Goal: Task Accomplishment & Management: Use online tool/utility

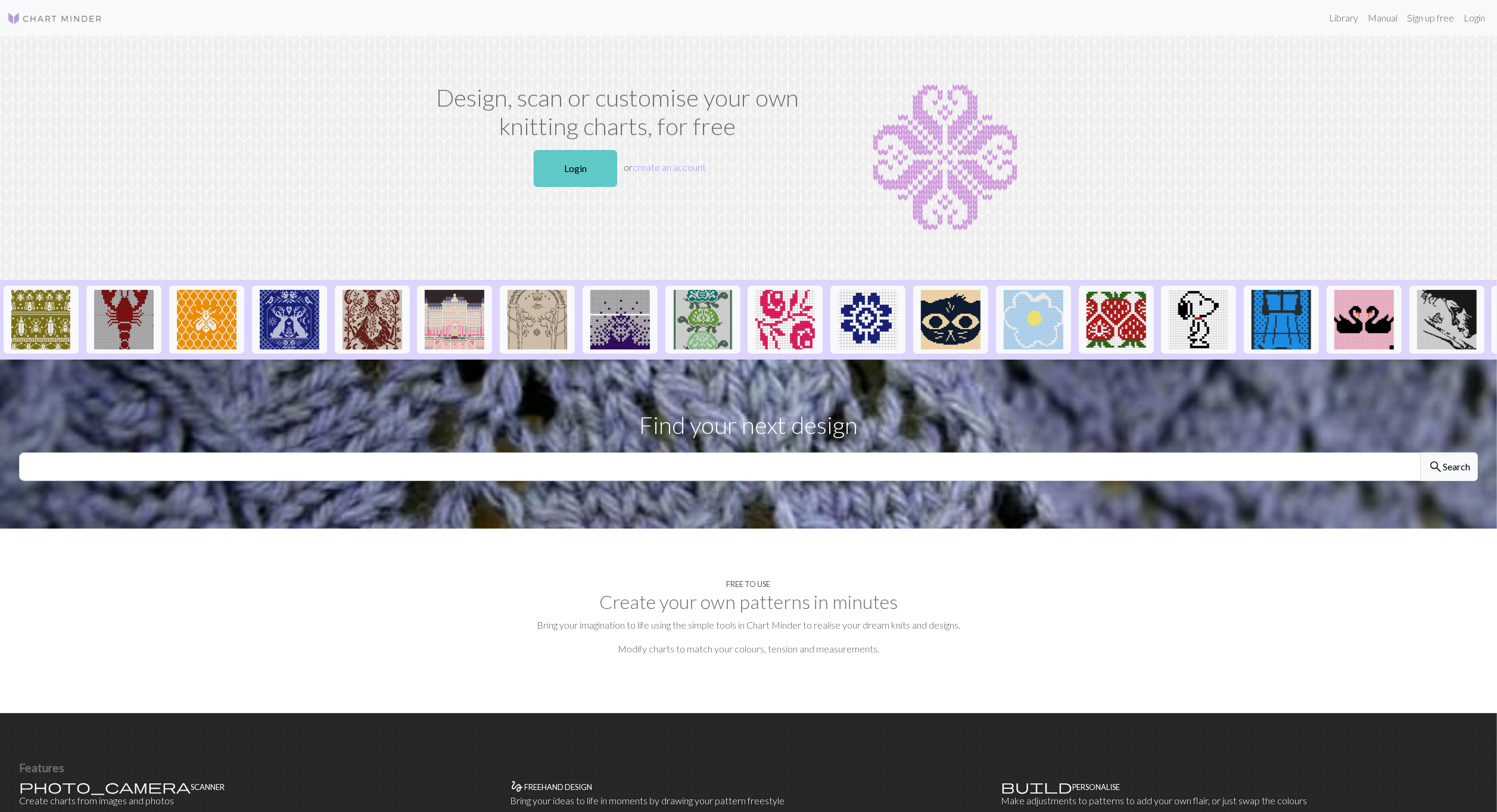
click at [556, 168] on link "Login" at bounding box center [575, 169] width 83 height 37
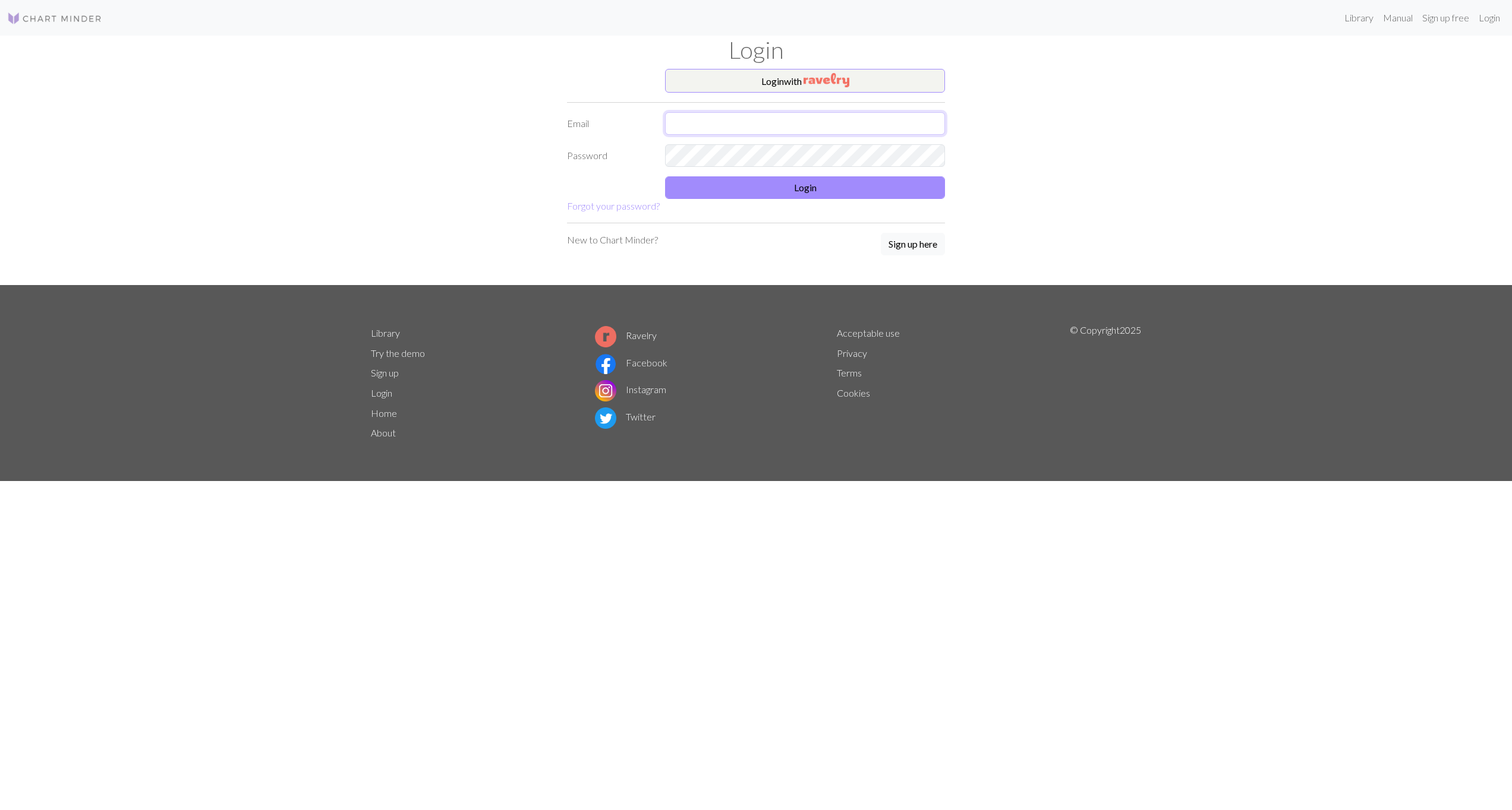
click at [793, 120] on input "text" at bounding box center [805, 123] width 280 height 22
type input "[PERSON_NAME][EMAIL_ADDRESS][PERSON_NAME][DOMAIN_NAME]"
drag, startPoint x: 819, startPoint y: 131, endPoint x: 566, endPoint y: 135, distance: 253.0
click at [566, 135] on div "Email [PERSON_NAME][EMAIL_ADDRESS][PERSON_NAME][DOMAIN_NAME]" at bounding box center [756, 123] width 392 height 22
type input "[EMAIL_ADDRESS][PERSON_NAME][DOMAIN_NAME]"
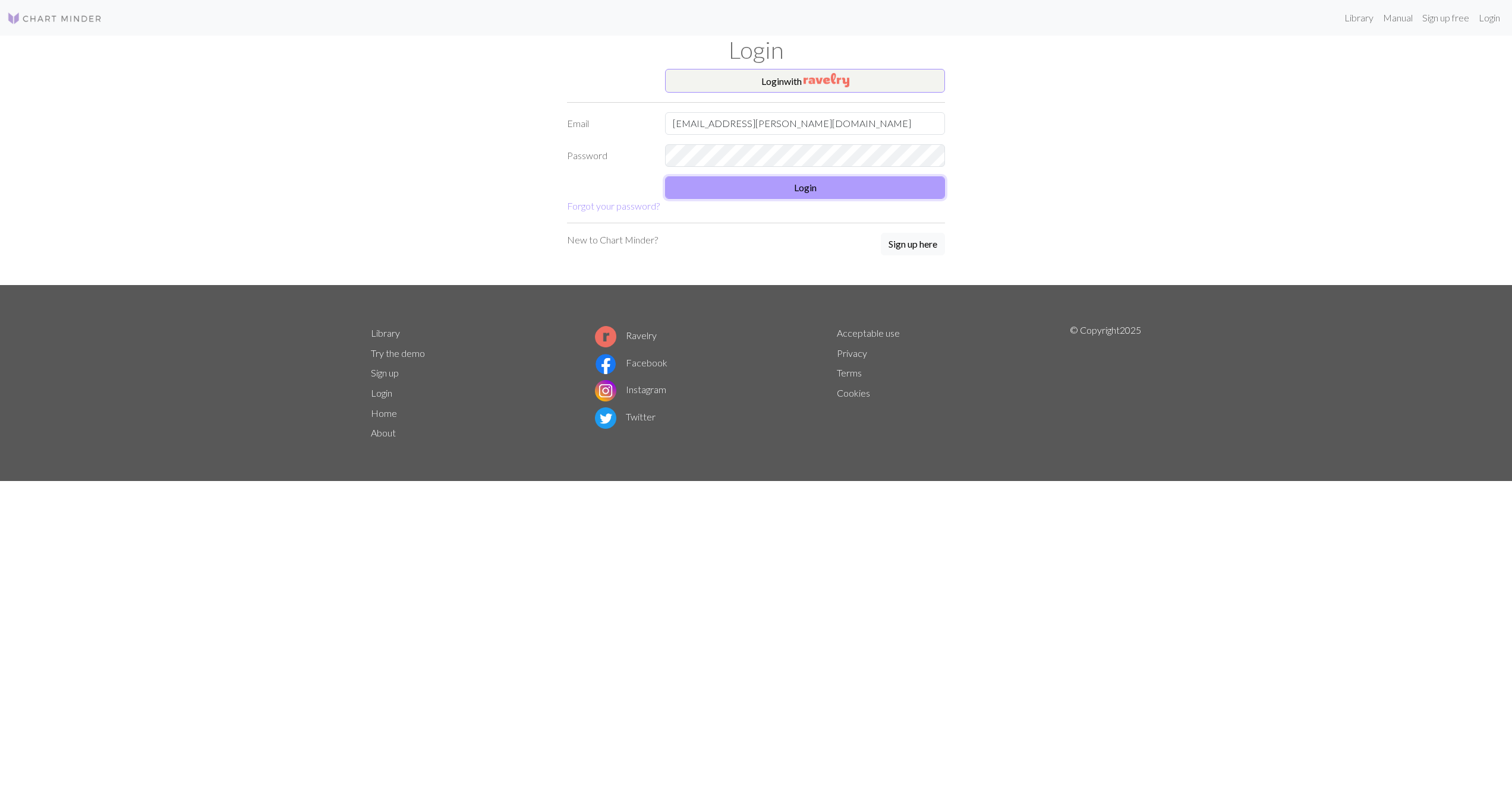
click at [803, 187] on button "Login" at bounding box center [805, 187] width 280 height 22
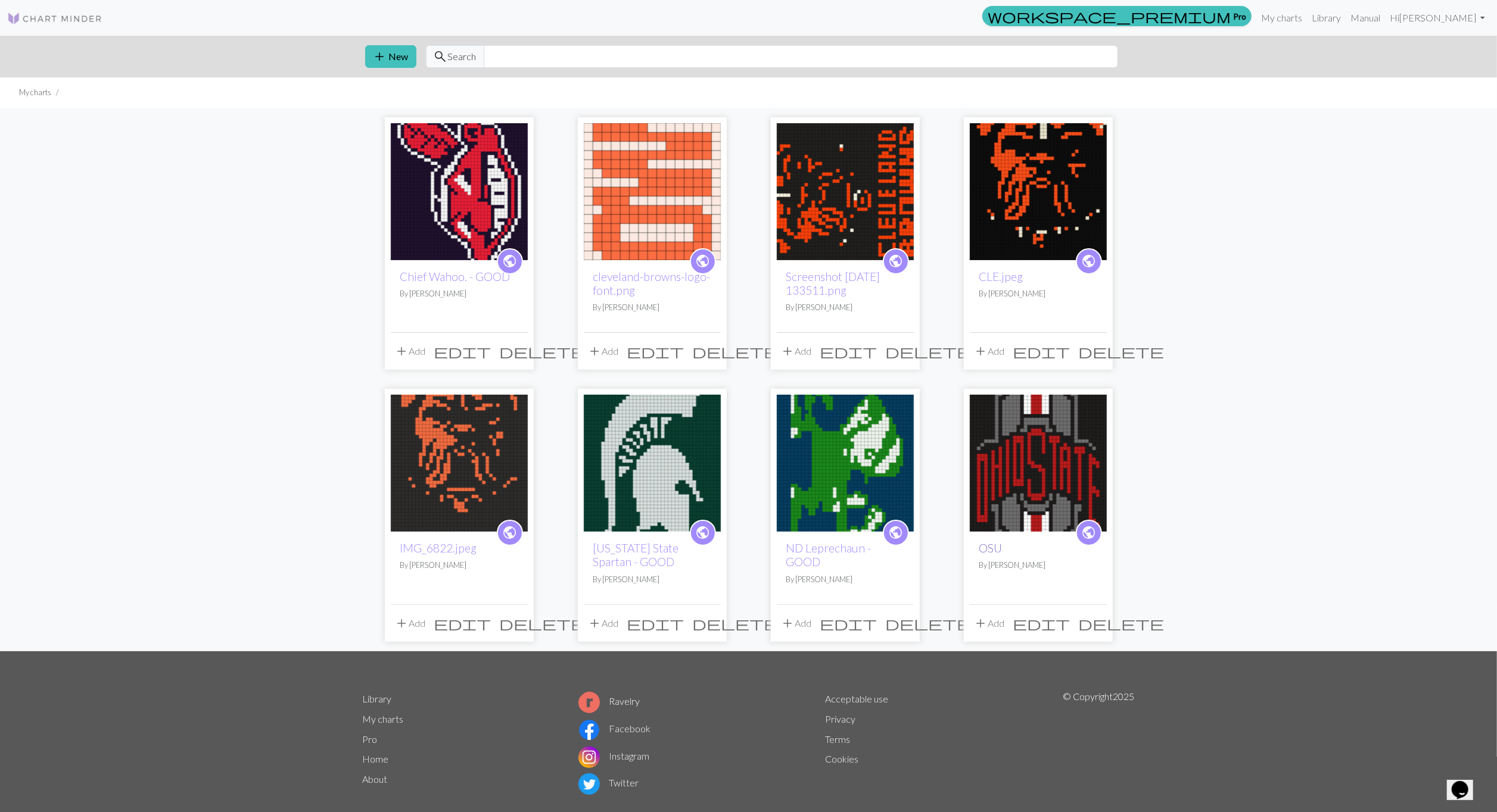
click at [992, 549] on link "OSU" at bounding box center [991, 548] width 23 height 13
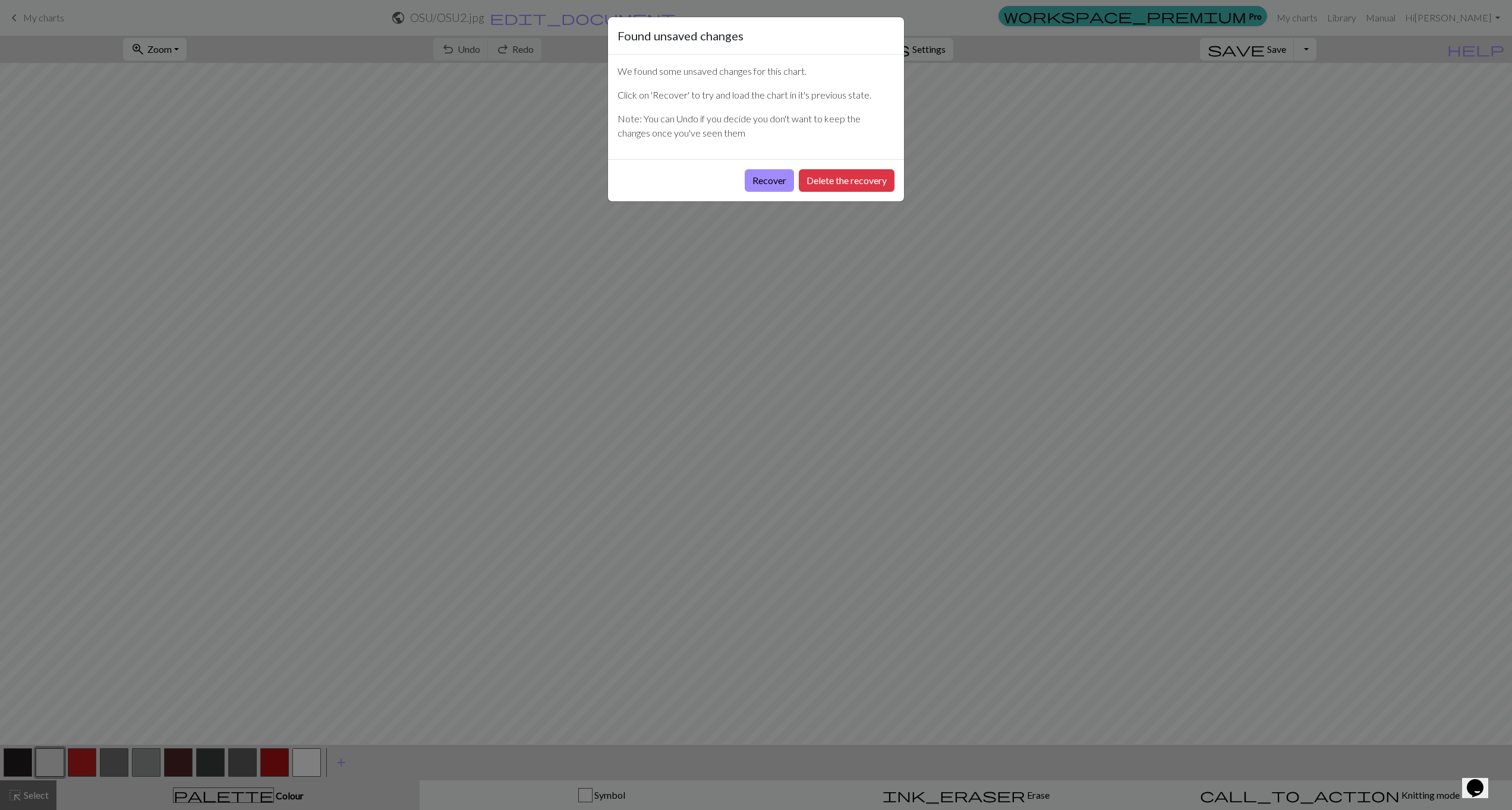
click at [1035, 60] on div "Found unsaved changes We found some unsaved changes for this chart. Click on 'R…" at bounding box center [756, 405] width 1512 height 810
click at [844, 174] on button "Delete the recovery" at bounding box center [847, 180] width 96 height 22
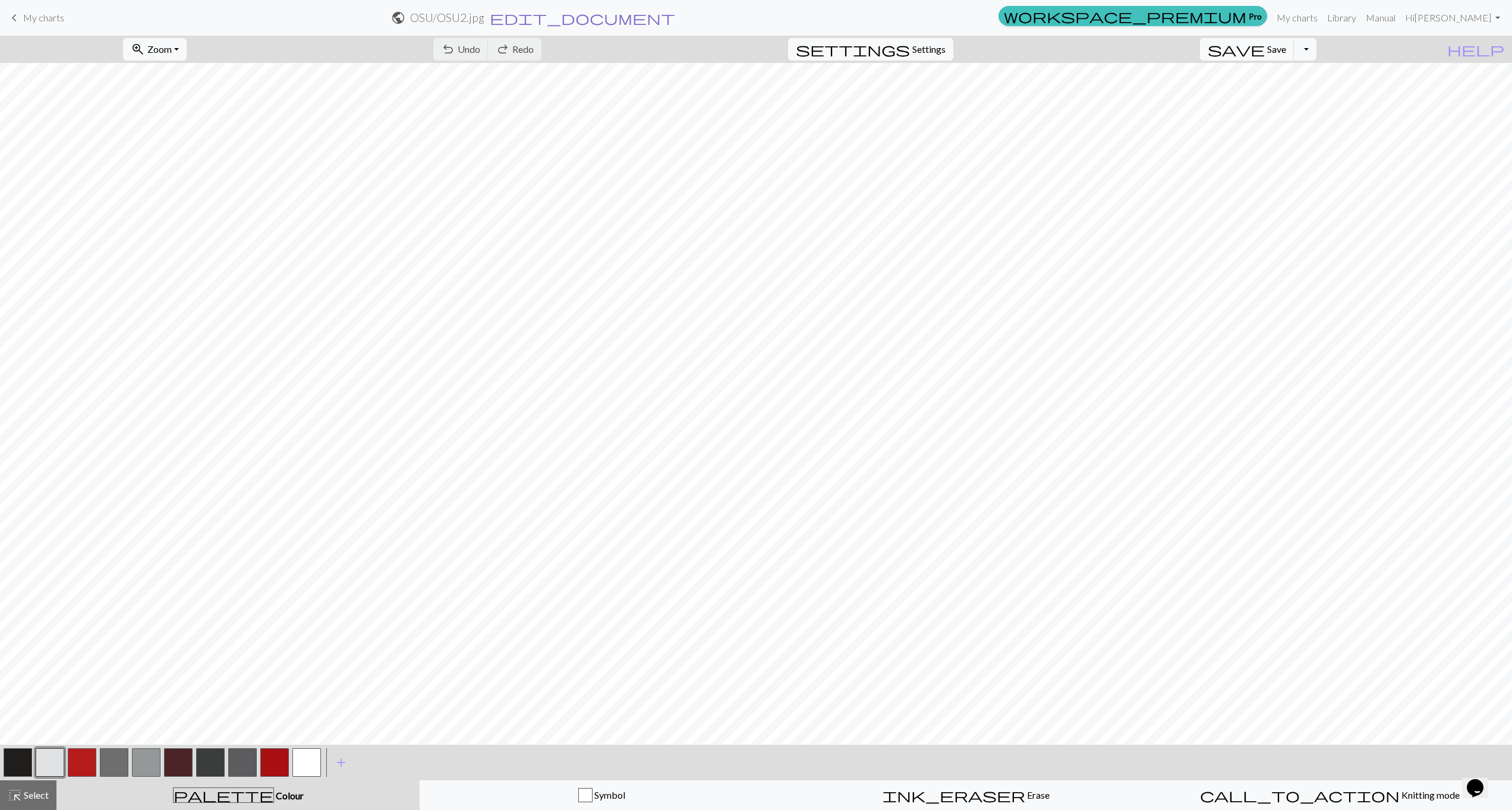
click at [675, 19] on span "edit_document" at bounding box center [582, 18] width 185 height 17
select select "689e6c9cd7214c32a643d9d2"
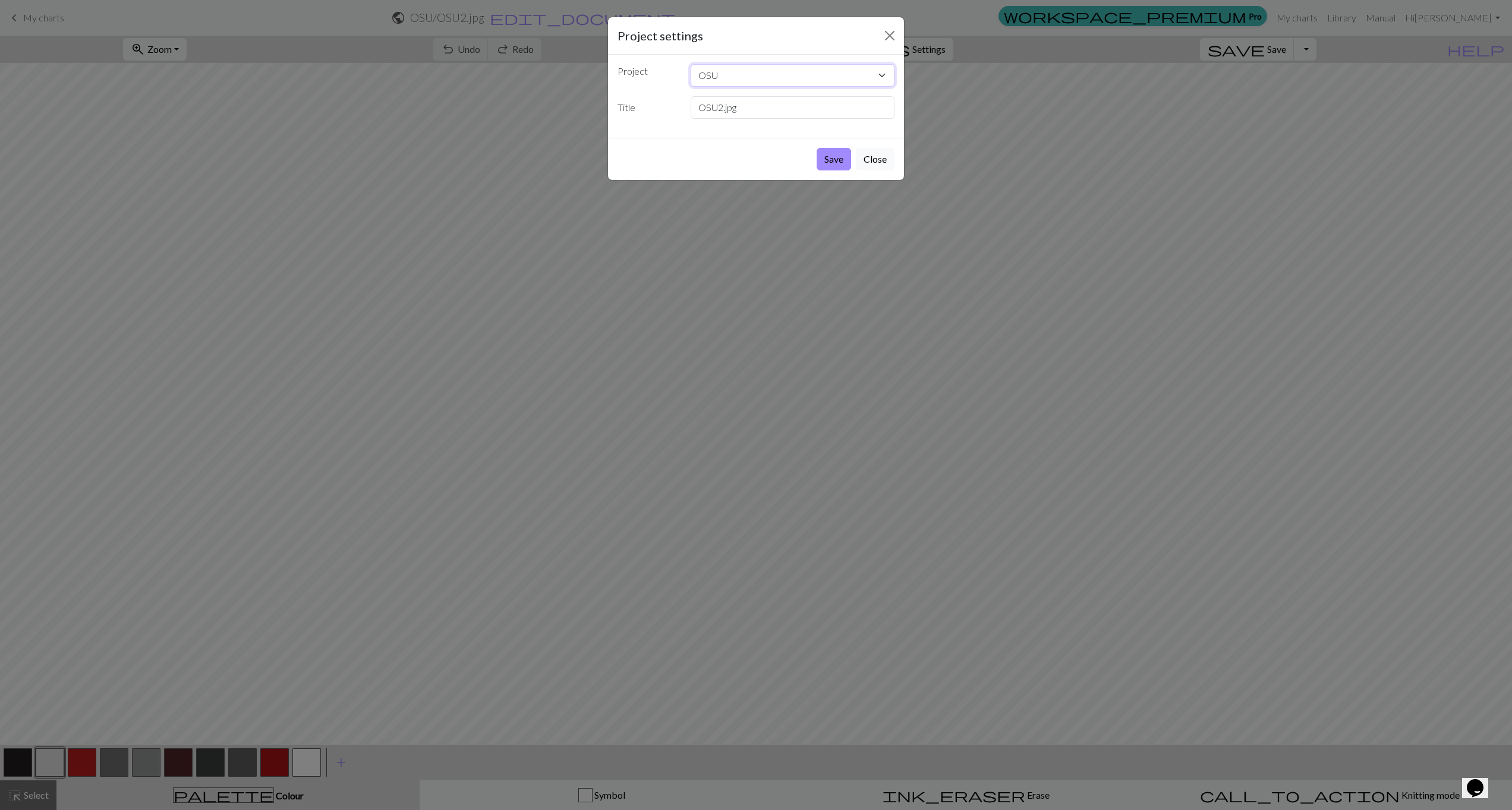
click at [756, 79] on select "Chief Wahoo. - GOOD cleveland-browns-logo-font.png Screenshot [DATE] 133511.png…" at bounding box center [793, 74] width 205 height 22
click at [803, 39] on div "Project settings" at bounding box center [756, 35] width 296 height 37
click at [892, 30] on button "Close" at bounding box center [889, 35] width 19 height 19
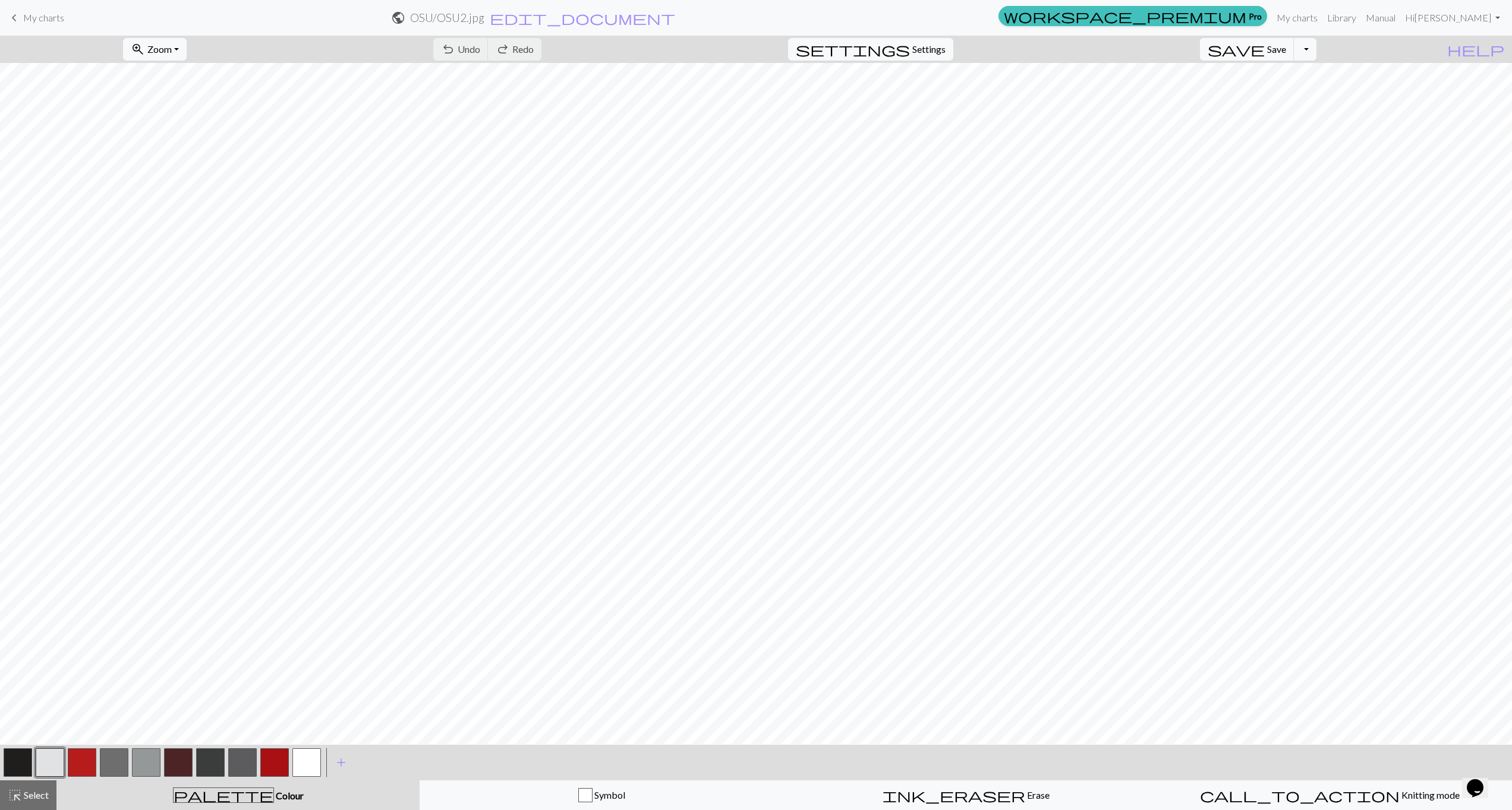
click at [485, 17] on h2 "OSU / OSU2.jpg" at bounding box center [447, 17] width 74 height 13
select select "689e6c9cd7214c32a643d9d2"
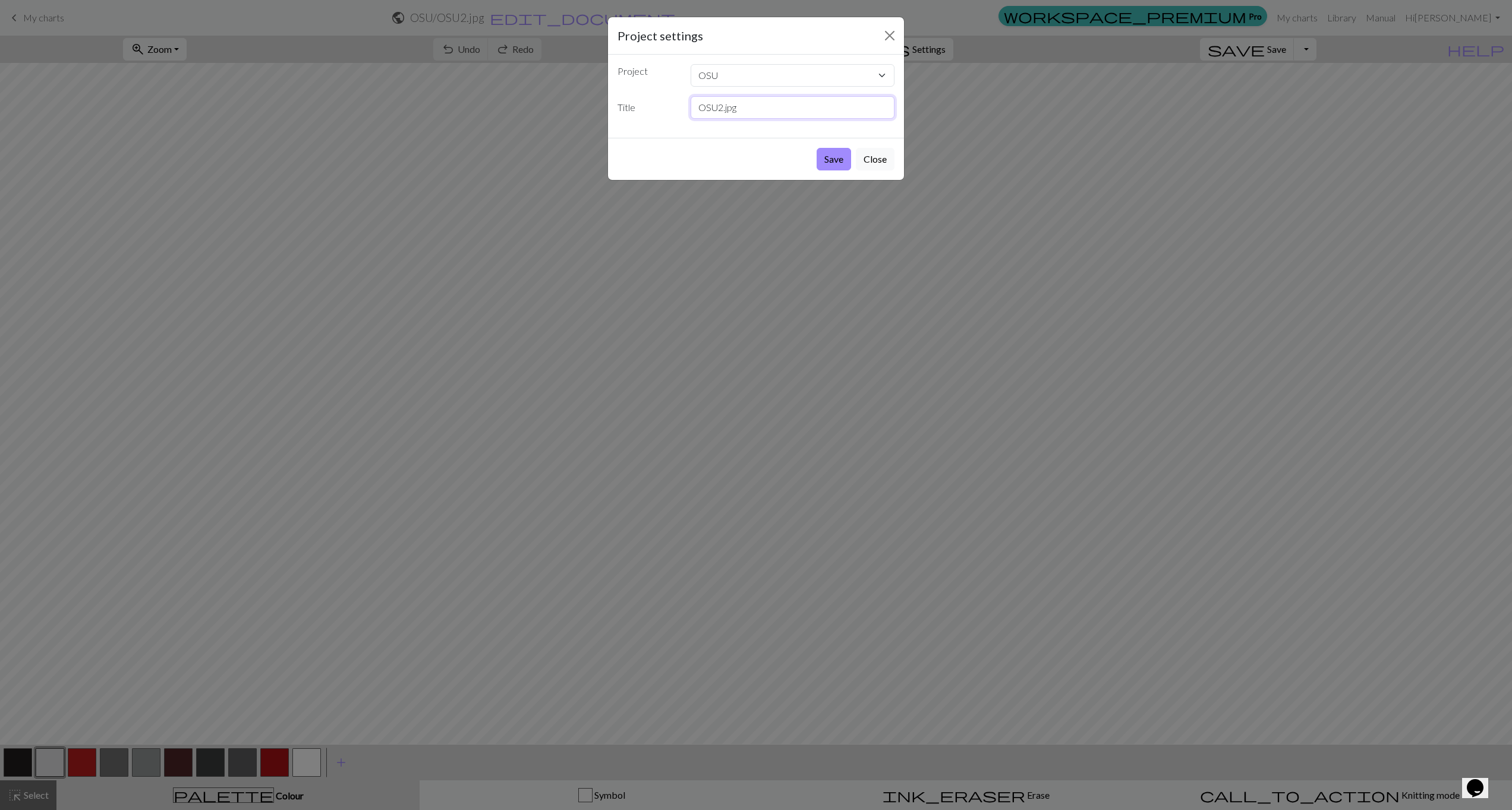
drag, startPoint x: 769, startPoint y: 109, endPoint x: 606, endPoint y: 86, distance: 164.6
click at [606, 86] on div "Project settings Project Chief Wahoo. - GOOD cleveland-browns-logo-font.png Scr…" at bounding box center [756, 405] width 1512 height 810
type input "P"
type input "OSU - GOOD"
click at [835, 170] on button "Save" at bounding box center [834, 158] width 35 height 22
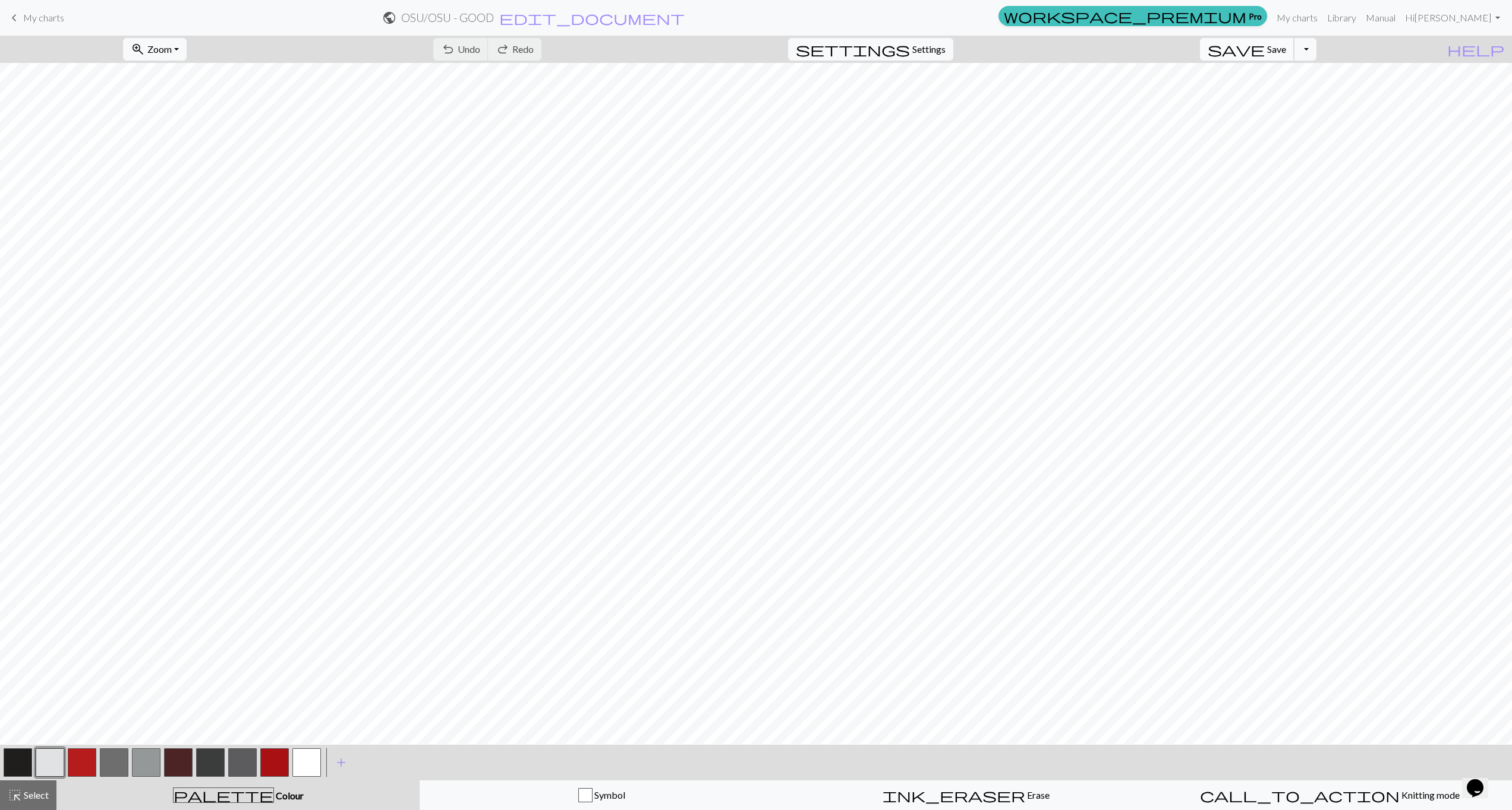
click at [1265, 49] on span "save" at bounding box center [1237, 49] width 57 height 17
click at [1322, 15] on link "My charts" at bounding box center [1297, 18] width 50 height 24
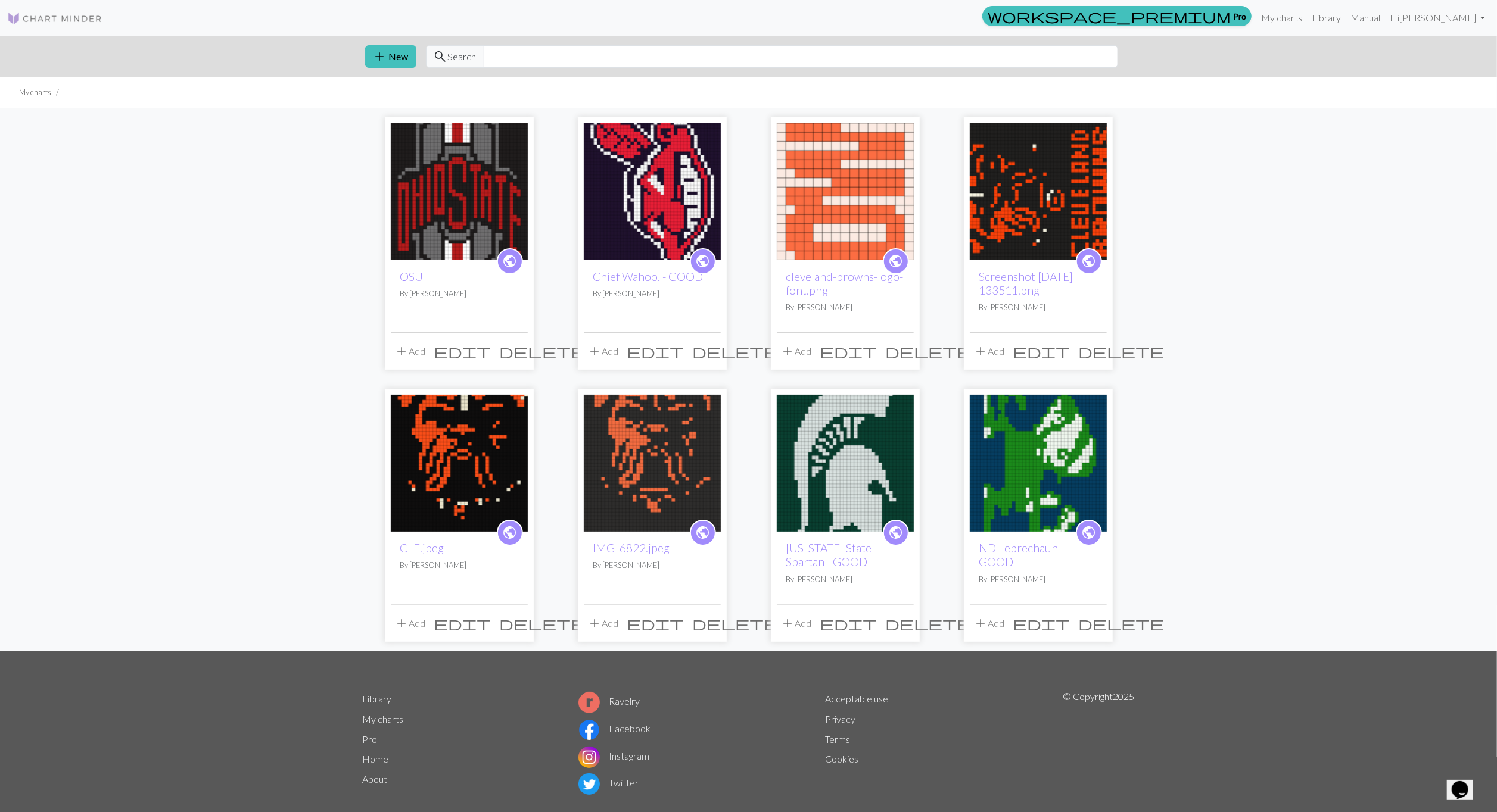
click at [492, 349] on span "edit" at bounding box center [463, 351] width 57 height 17
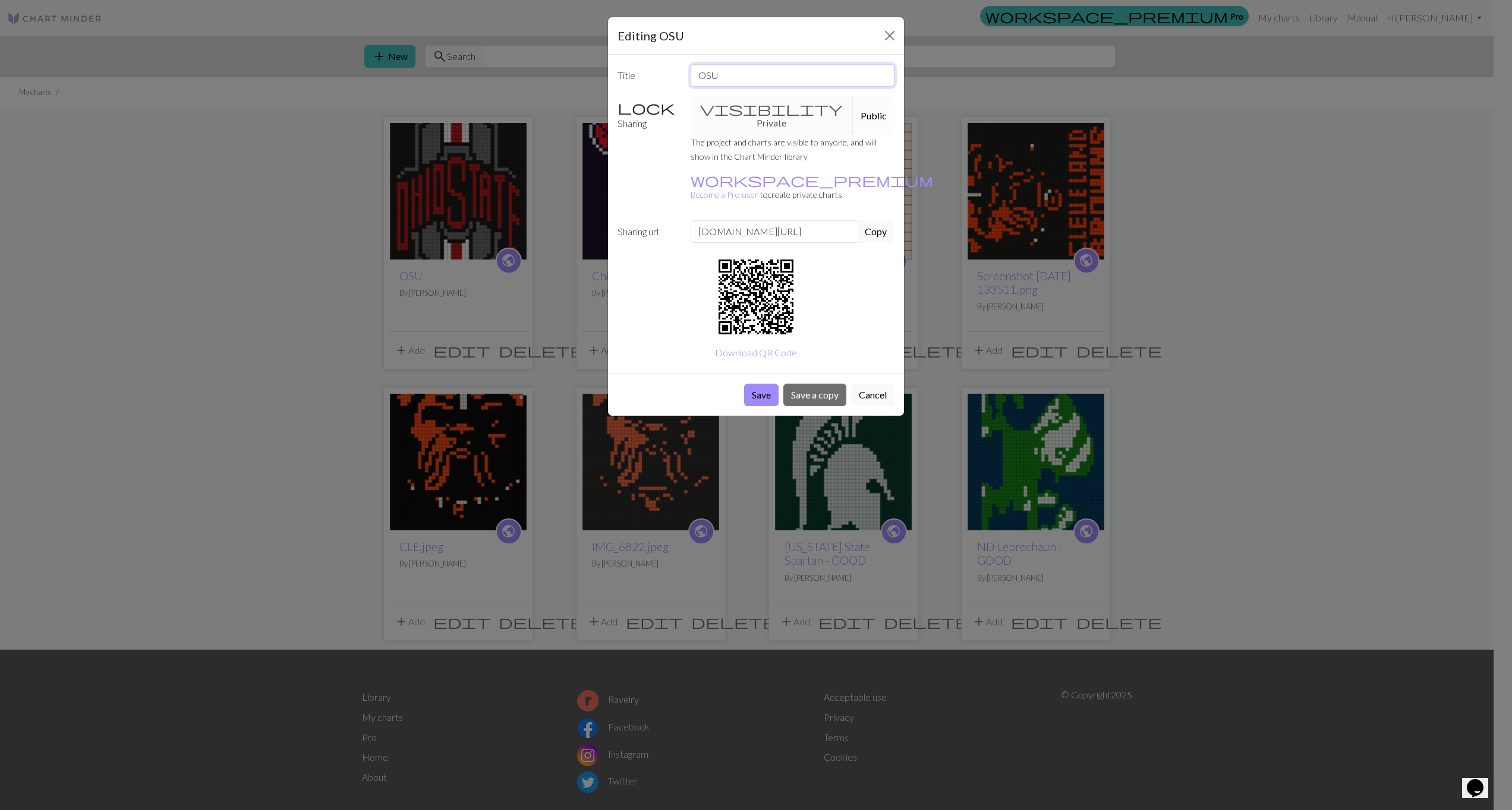
click at [771, 77] on input "OSU" at bounding box center [793, 74] width 205 height 22
type input "OSU - GOOD"
click at [764, 383] on button "Save" at bounding box center [761, 394] width 35 height 22
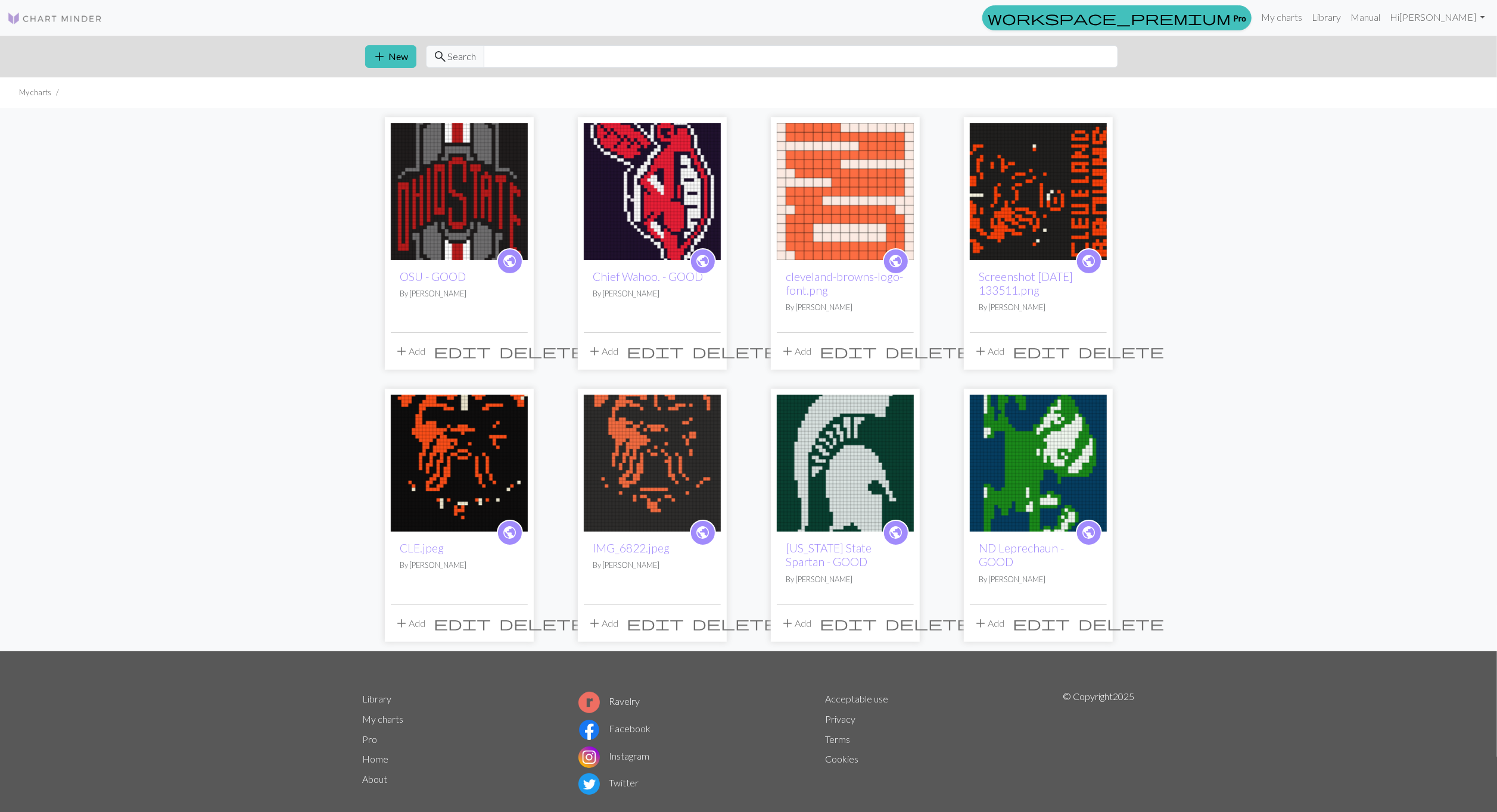
click at [432, 469] on img at bounding box center [459, 463] width 137 height 137
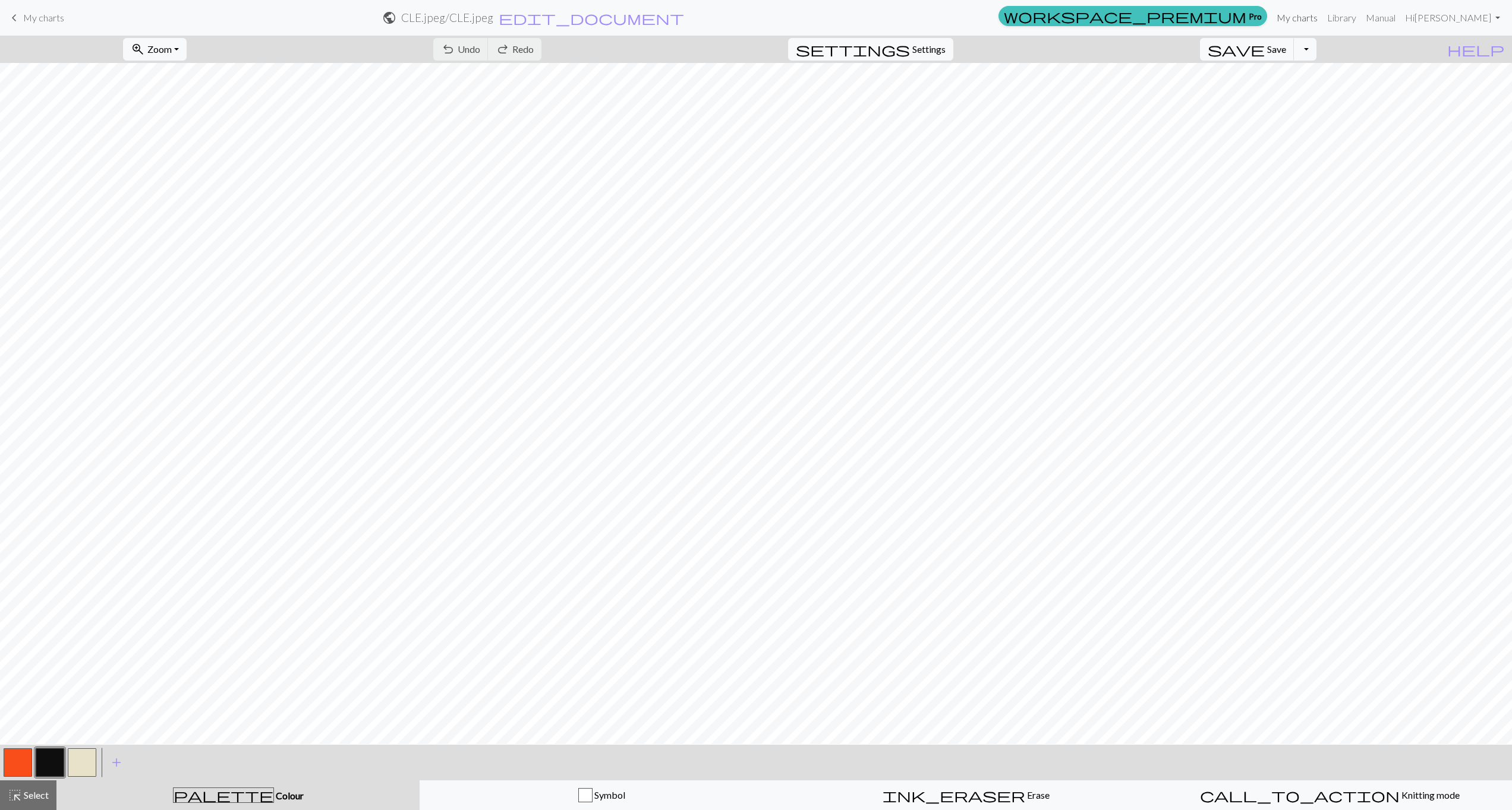
click at [1322, 11] on link "My charts" at bounding box center [1297, 18] width 50 height 24
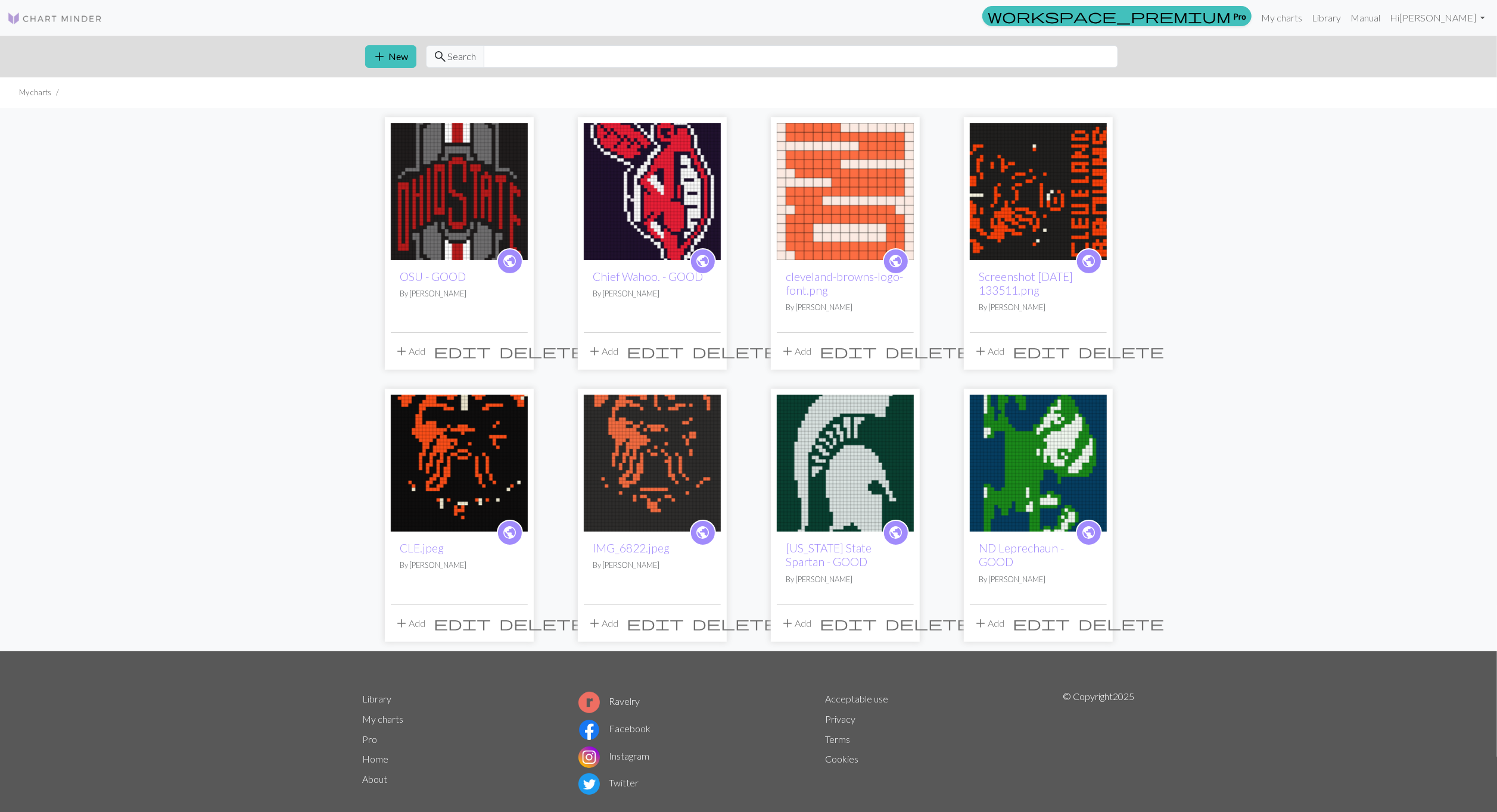
click at [1037, 218] on img at bounding box center [1038, 192] width 137 height 137
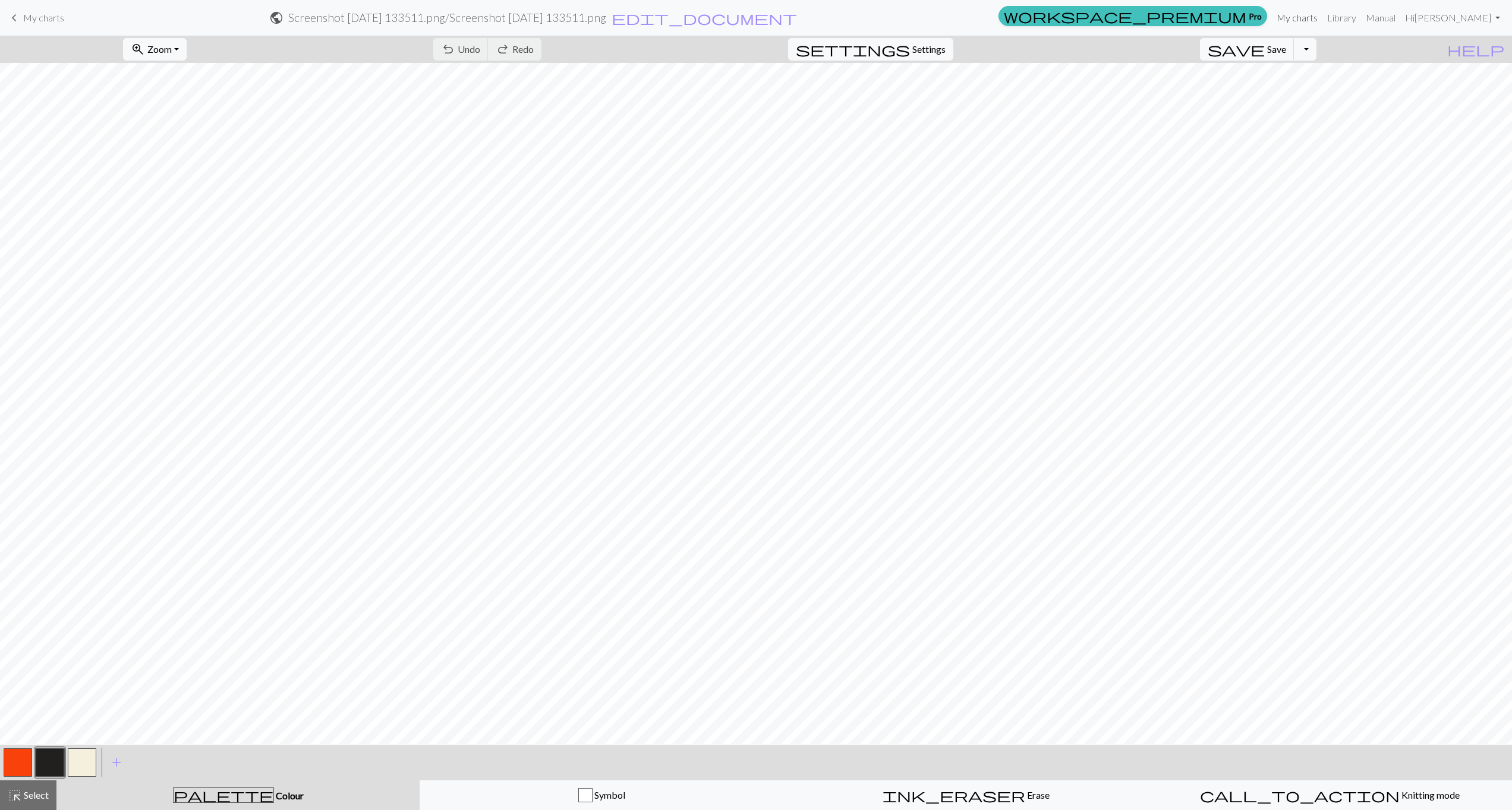
click at [1322, 12] on link "My charts" at bounding box center [1297, 18] width 50 height 24
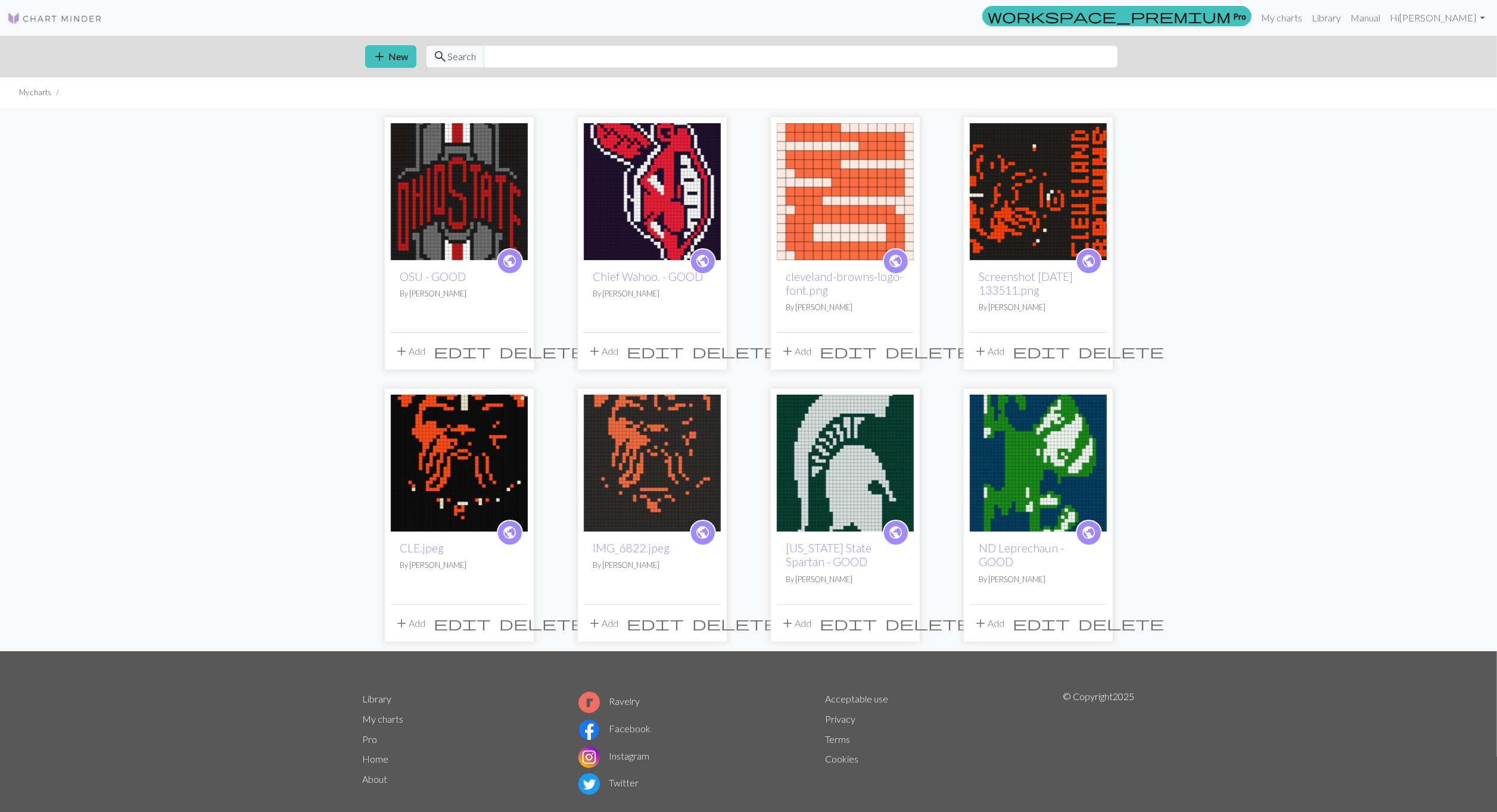
click at [499, 452] on img at bounding box center [459, 463] width 137 height 137
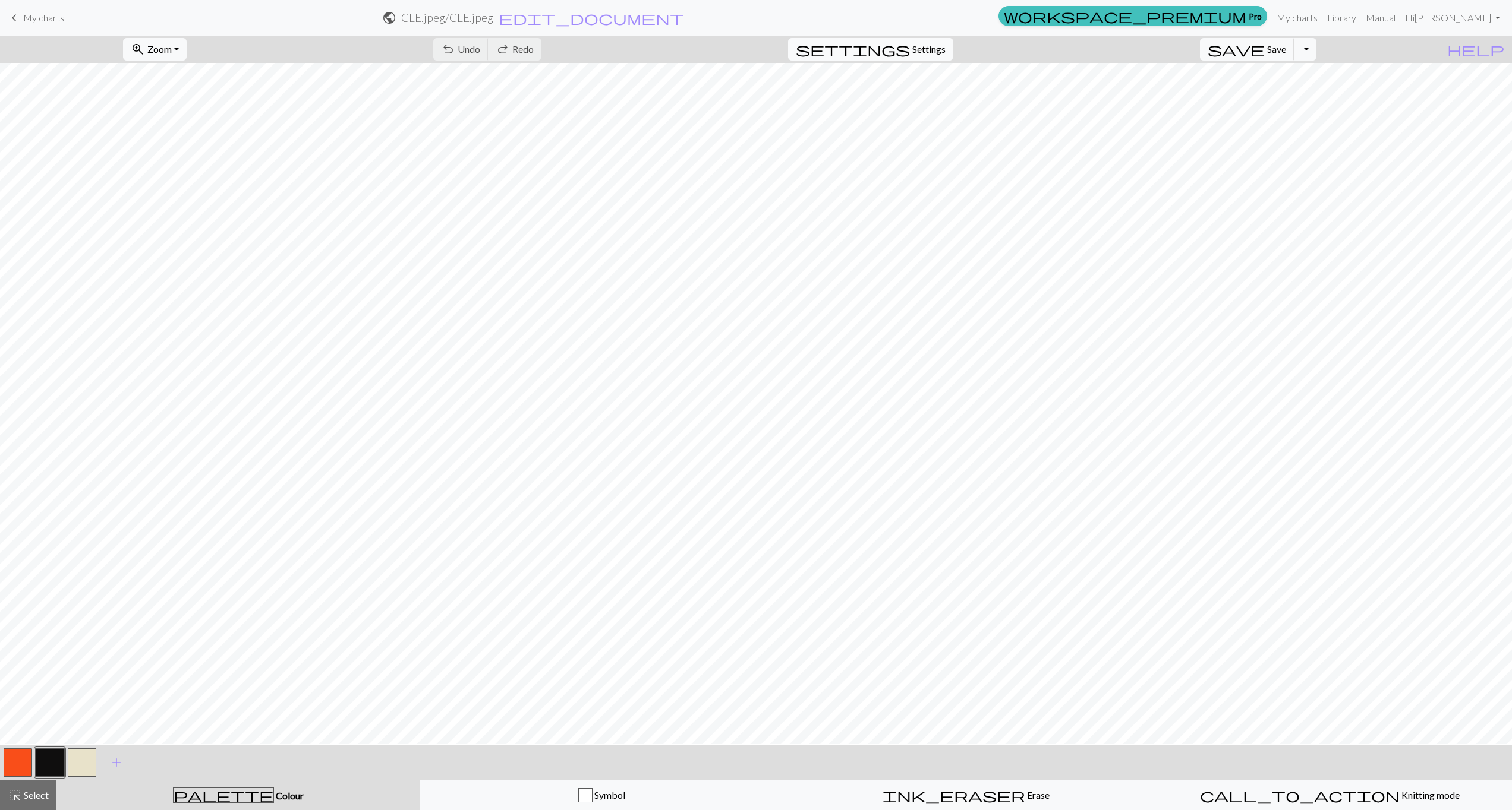
click at [946, 39] on button "settings Settings" at bounding box center [871, 49] width 166 height 22
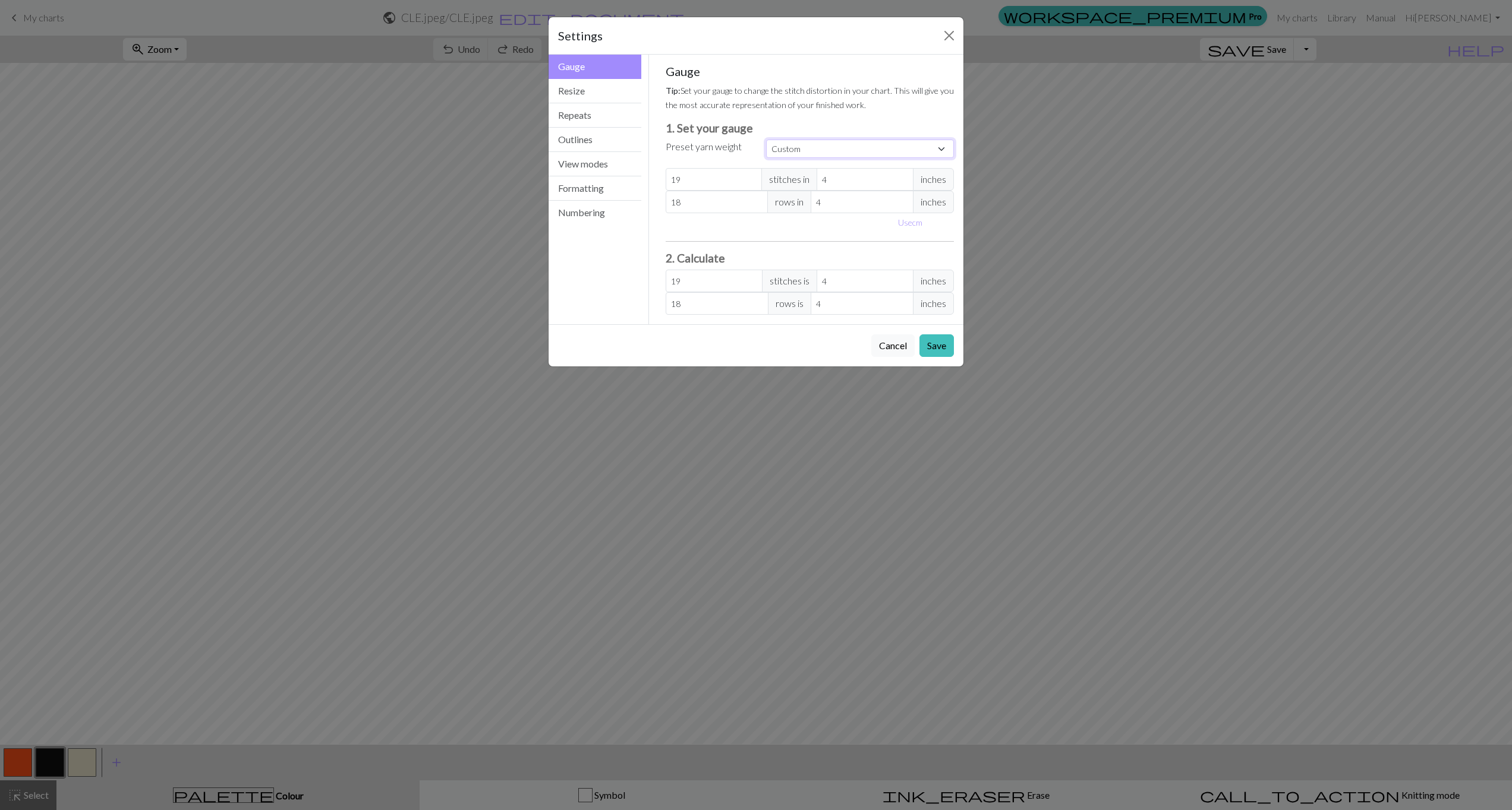
click at [802, 154] on select "Custom Square Lace Light Fingering Fingering Sport Double knit Worsted Aran Bul…" at bounding box center [860, 149] width 188 height 19
select select "superbulky"
click at [766, 140] on select "Custom Square Lace Light Fingering Fingering Sport Double knit Worsted Aran Bul…" at bounding box center [860, 149] width 188 height 19
type input "8"
type input "15"
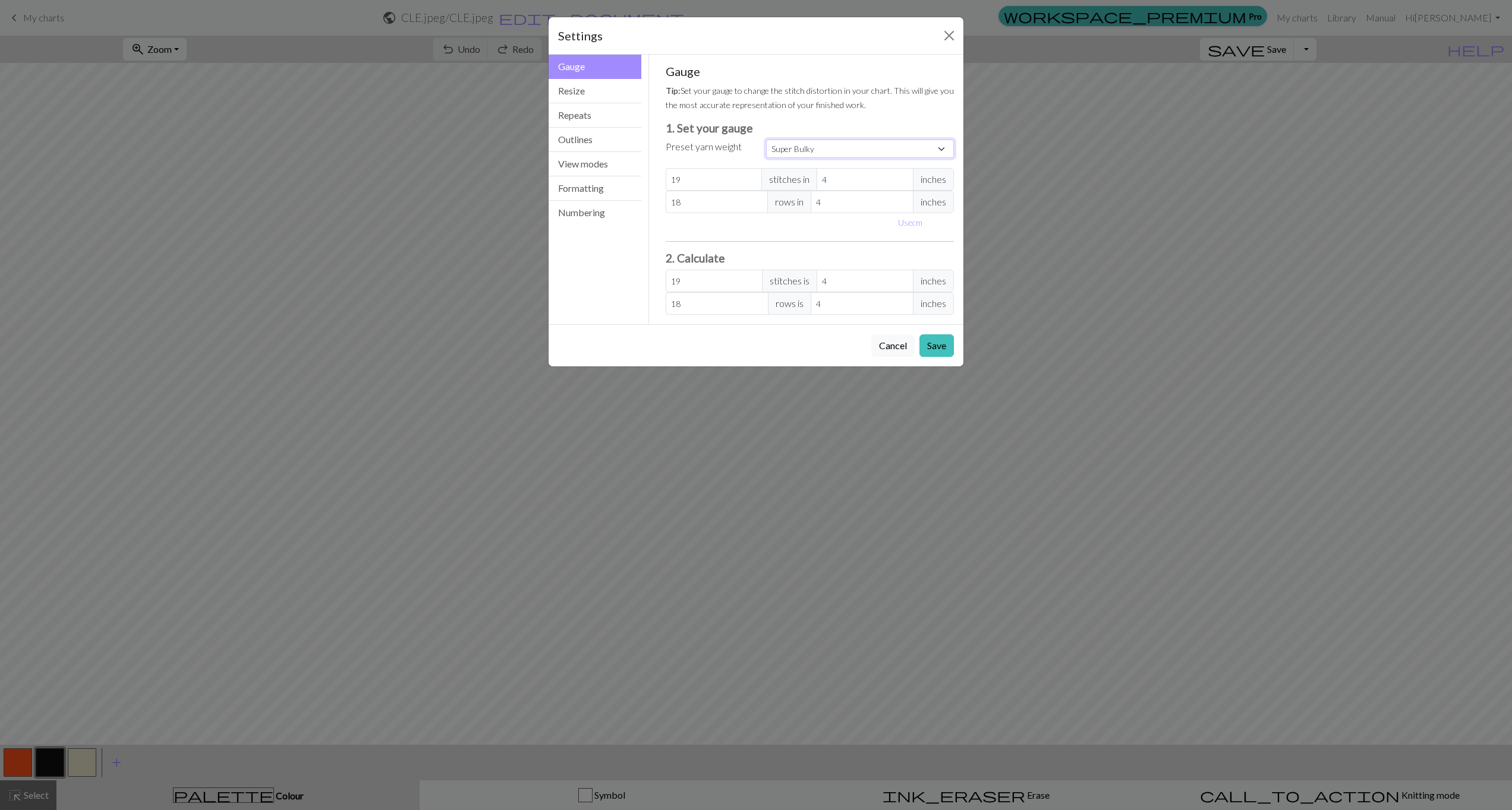
type input "8"
type input "15"
click at [938, 351] on button "Save" at bounding box center [936, 345] width 35 height 22
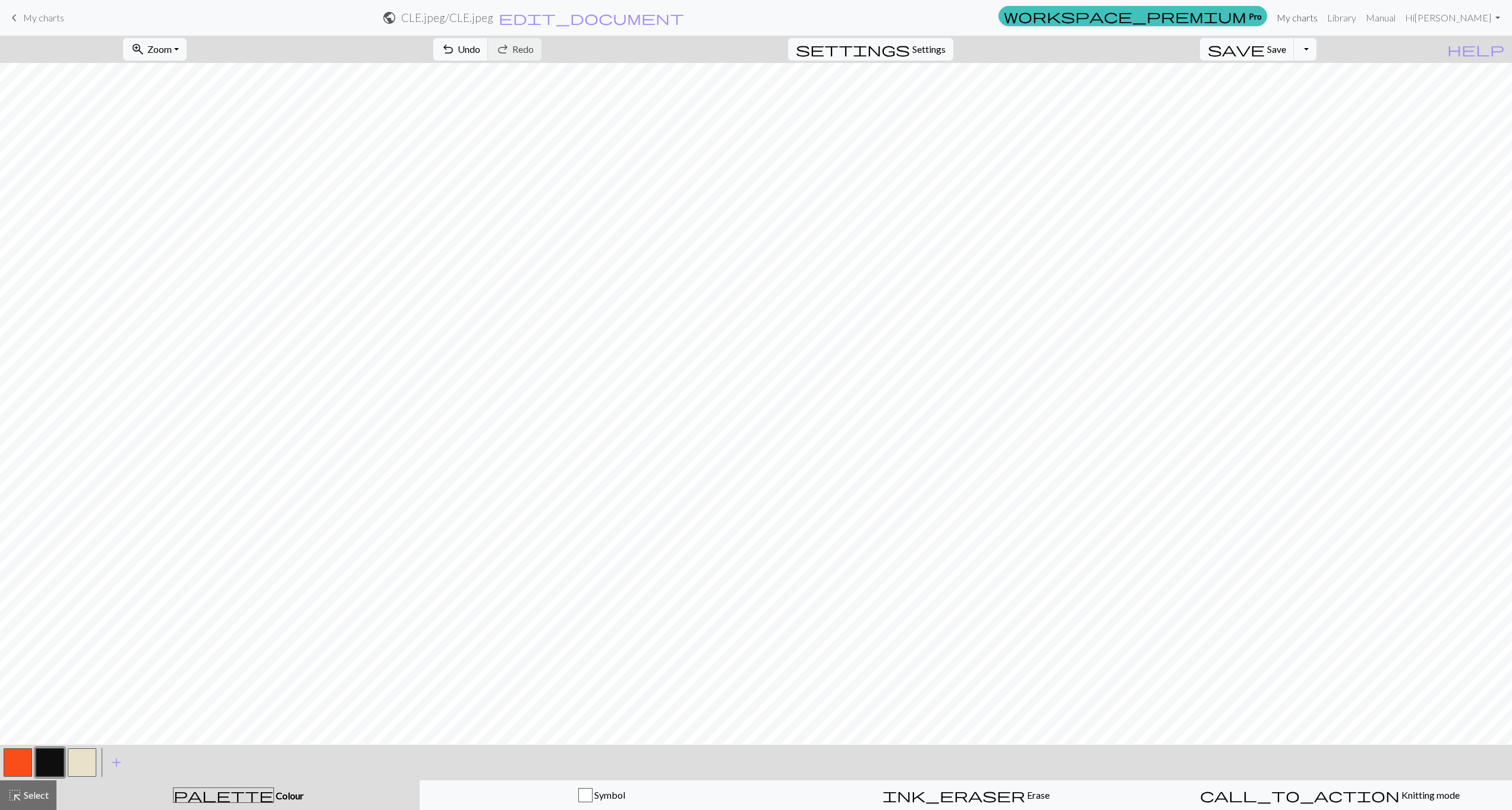
click at [1322, 17] on link "My charts" at bounding box center [1297, 18] width 50 height 24
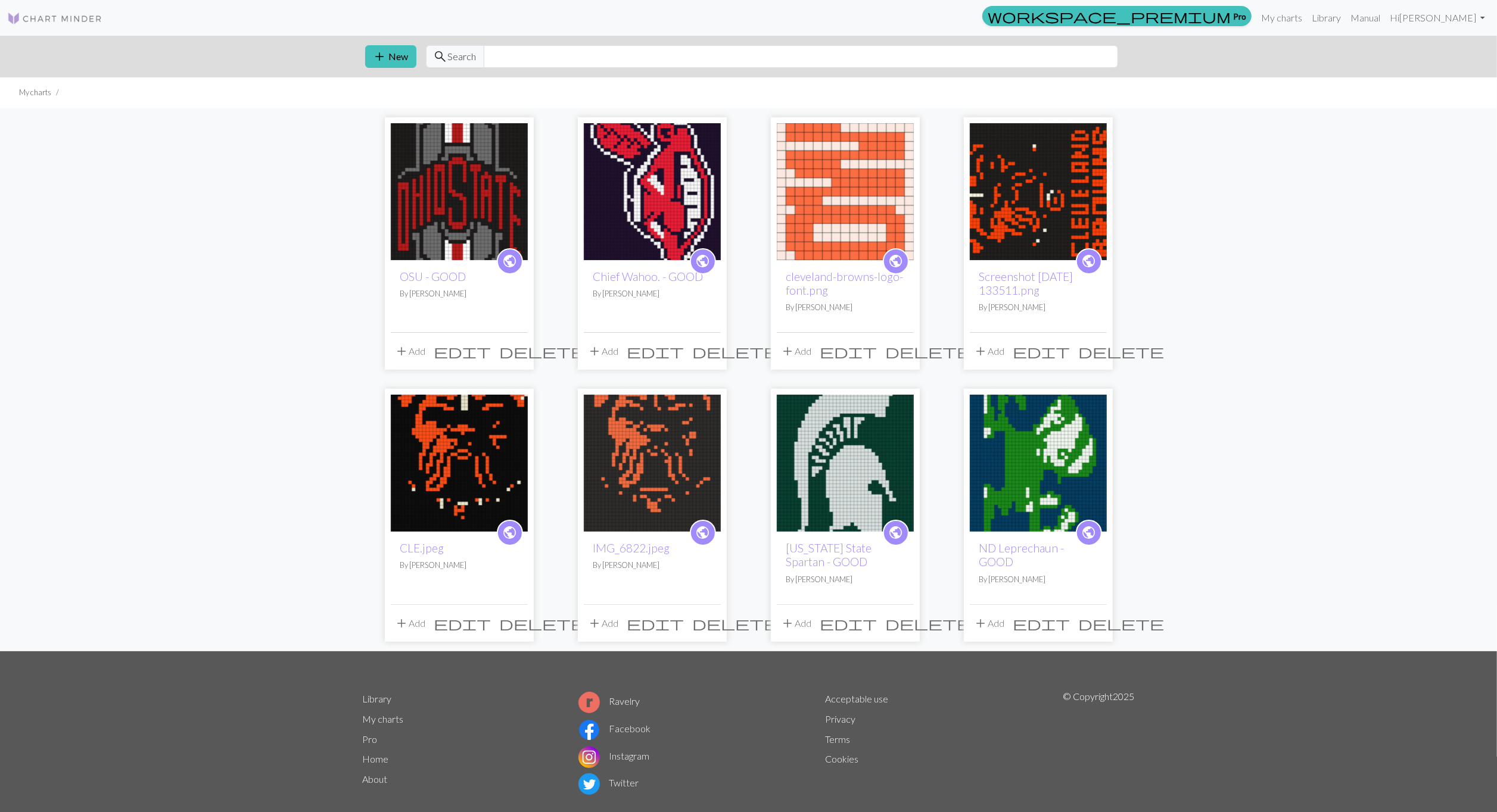
click at [662, 448] on img at bounding box center [653, 463] width 137 height 137
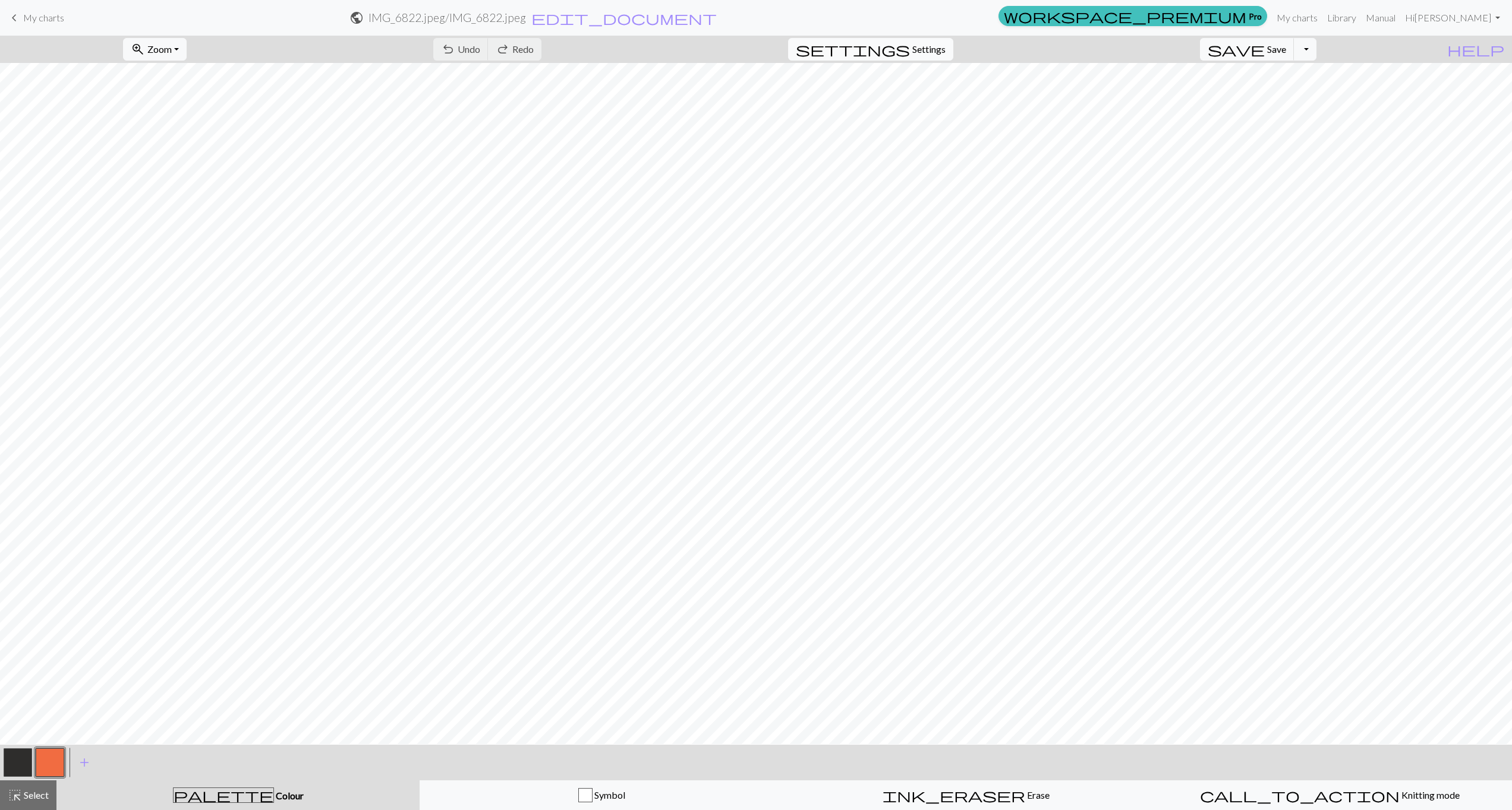
click at [935, 58] on button "settings Settings" at bounding box center [871, 49] width 166 height 22
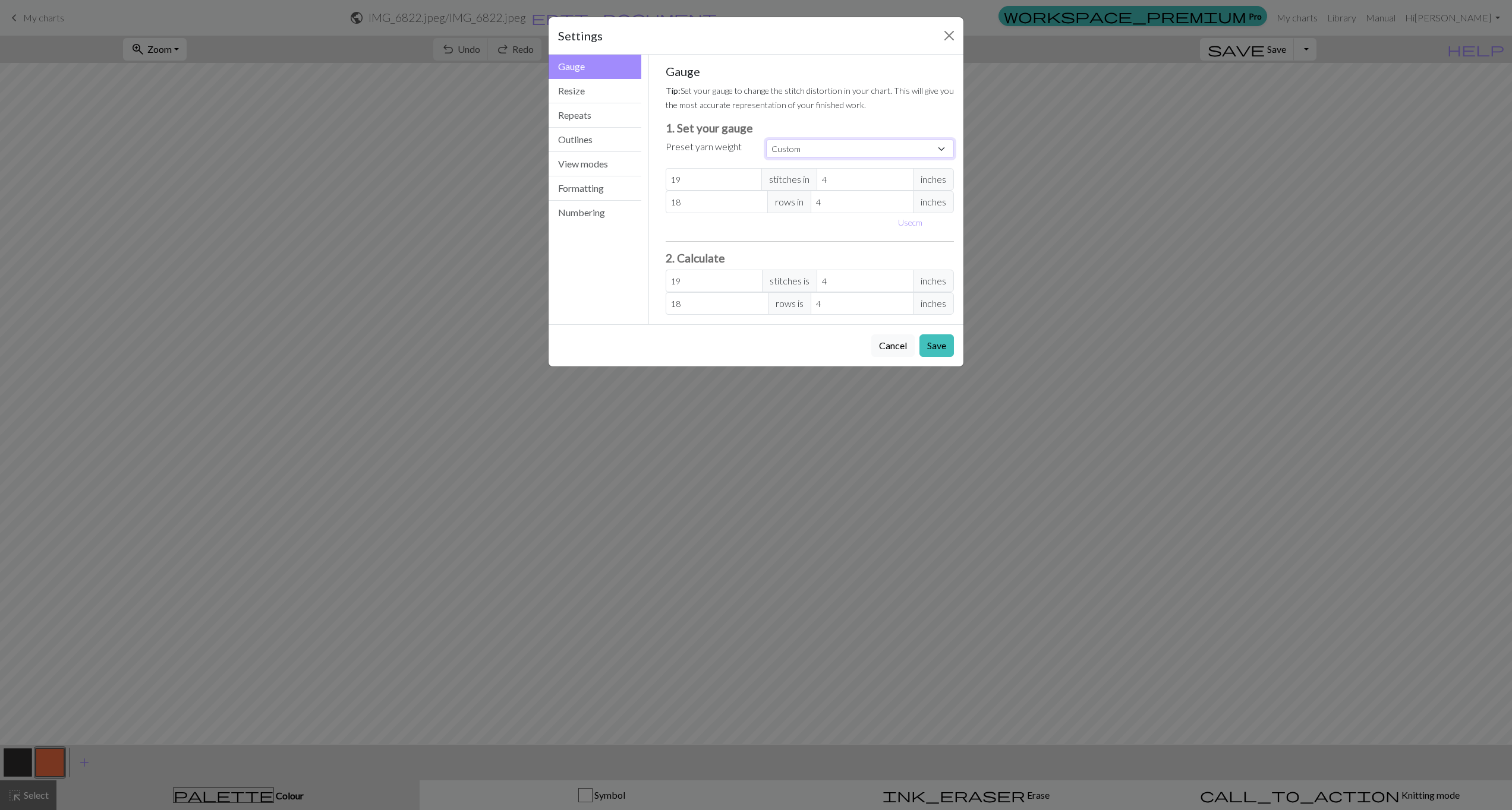
click at [841, 146] on select "Custom Square Lace Light Fingering Fingering Sport Double knit Worsted Aran Bul…" at bounding box center [860, 149] width 188 height 19
select select "superbulky"
click at [766, 140] on select "Custom Square Lace Light Fingering Fingering Sport Double knit Worsted Aran Bul…" at bounding box center [860, 149] width 188 height 19
type input "8"
type input "15"
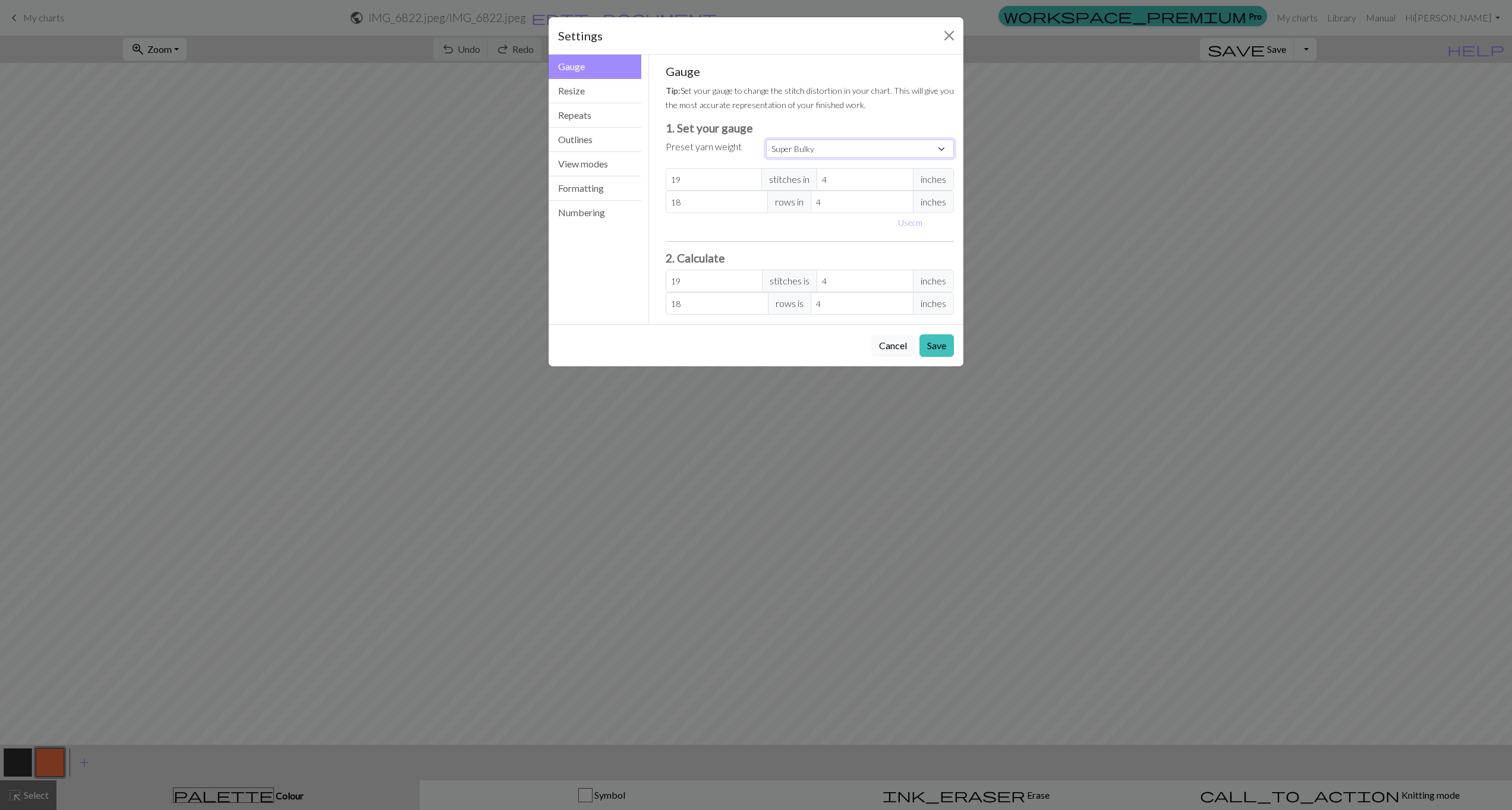
type input "8"
type input "15"
click at [942, 346] on button "Save" at bounding box center [936, 345] width 35 height 22
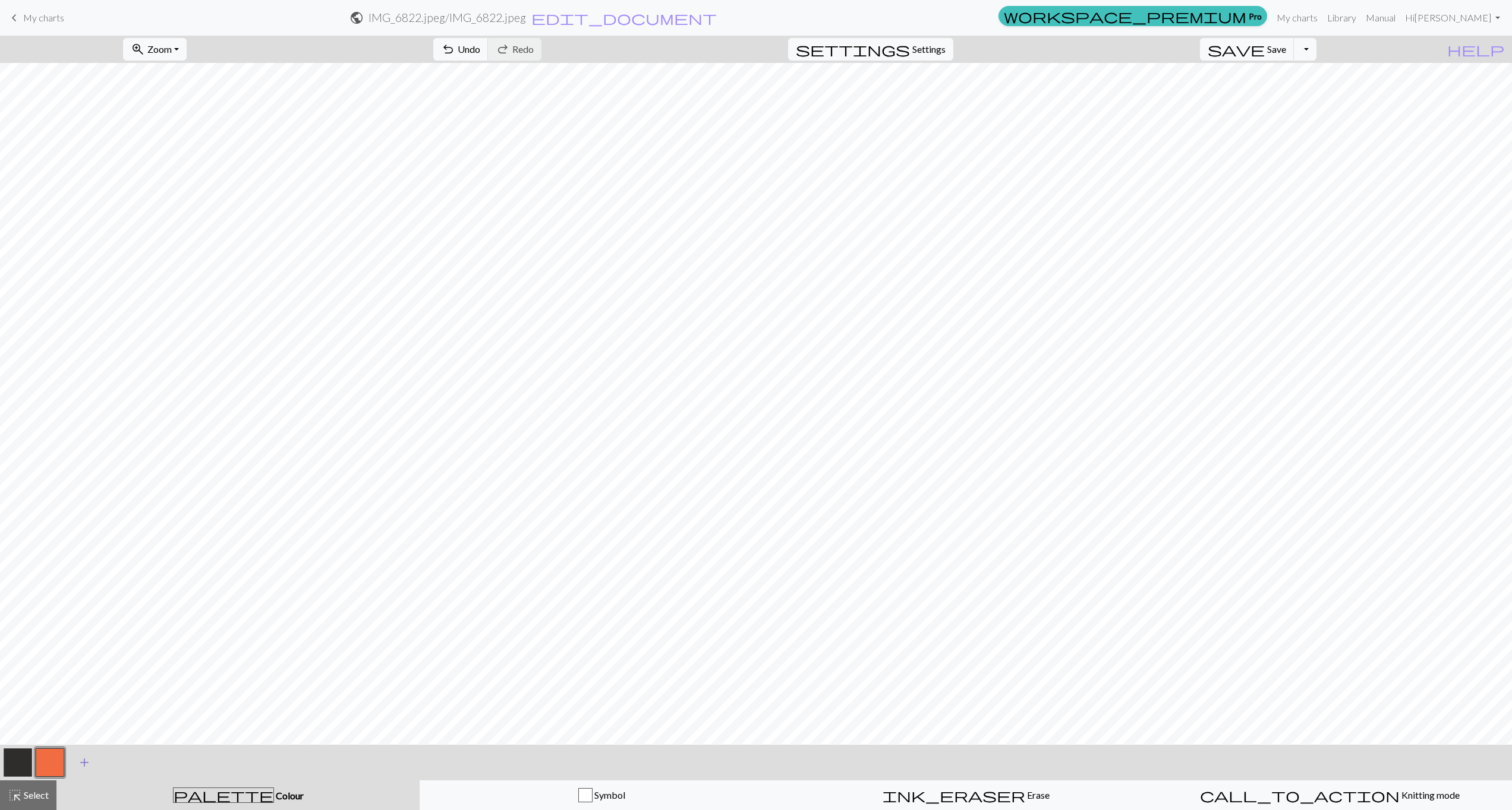
click at [81, 760] on span "add" at bounding box center [84, 762] width 14 height 17
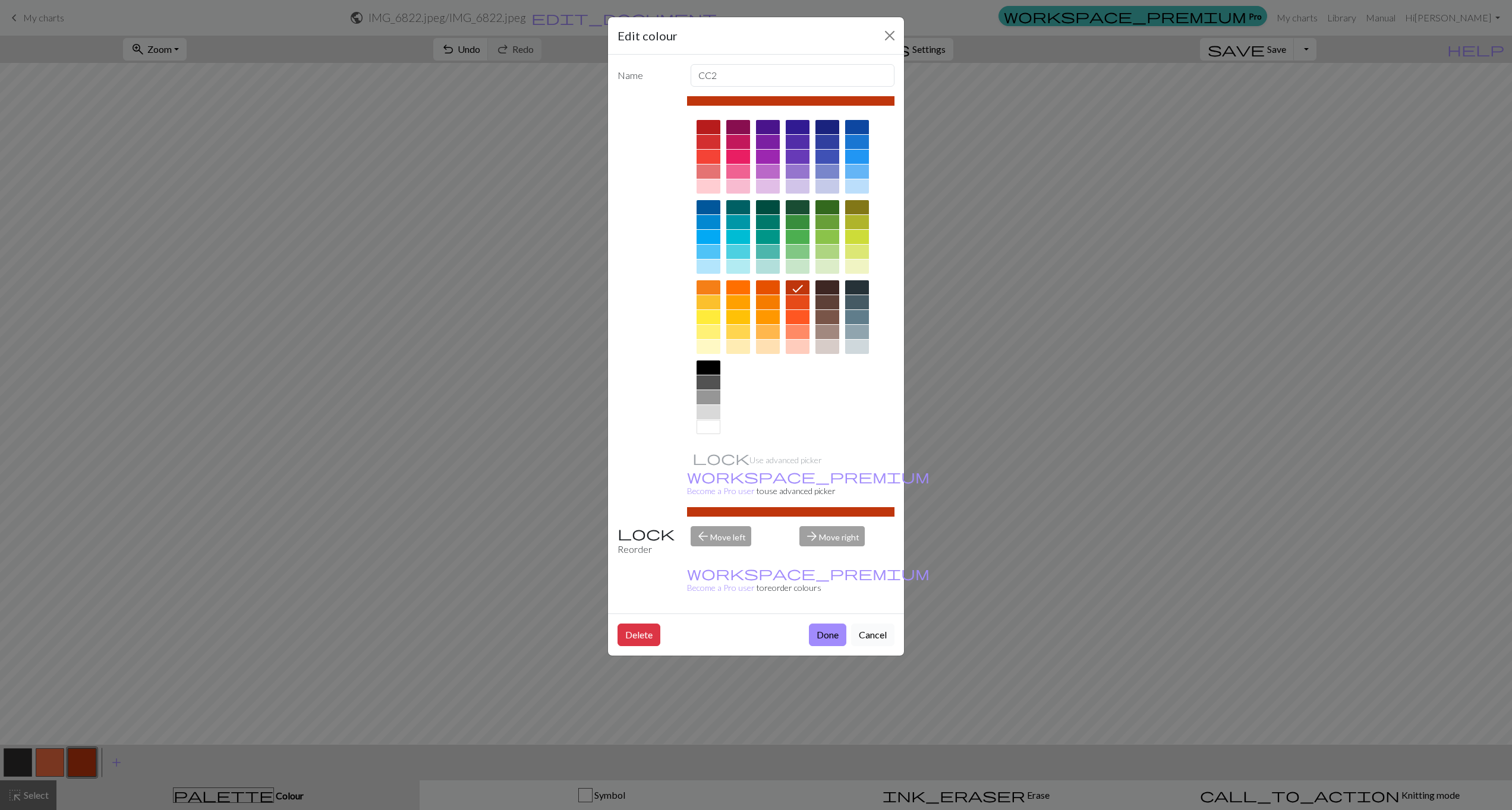
click at [879, 624] on button "Cancel" at bounding box center [872, 635] width 43 height 22
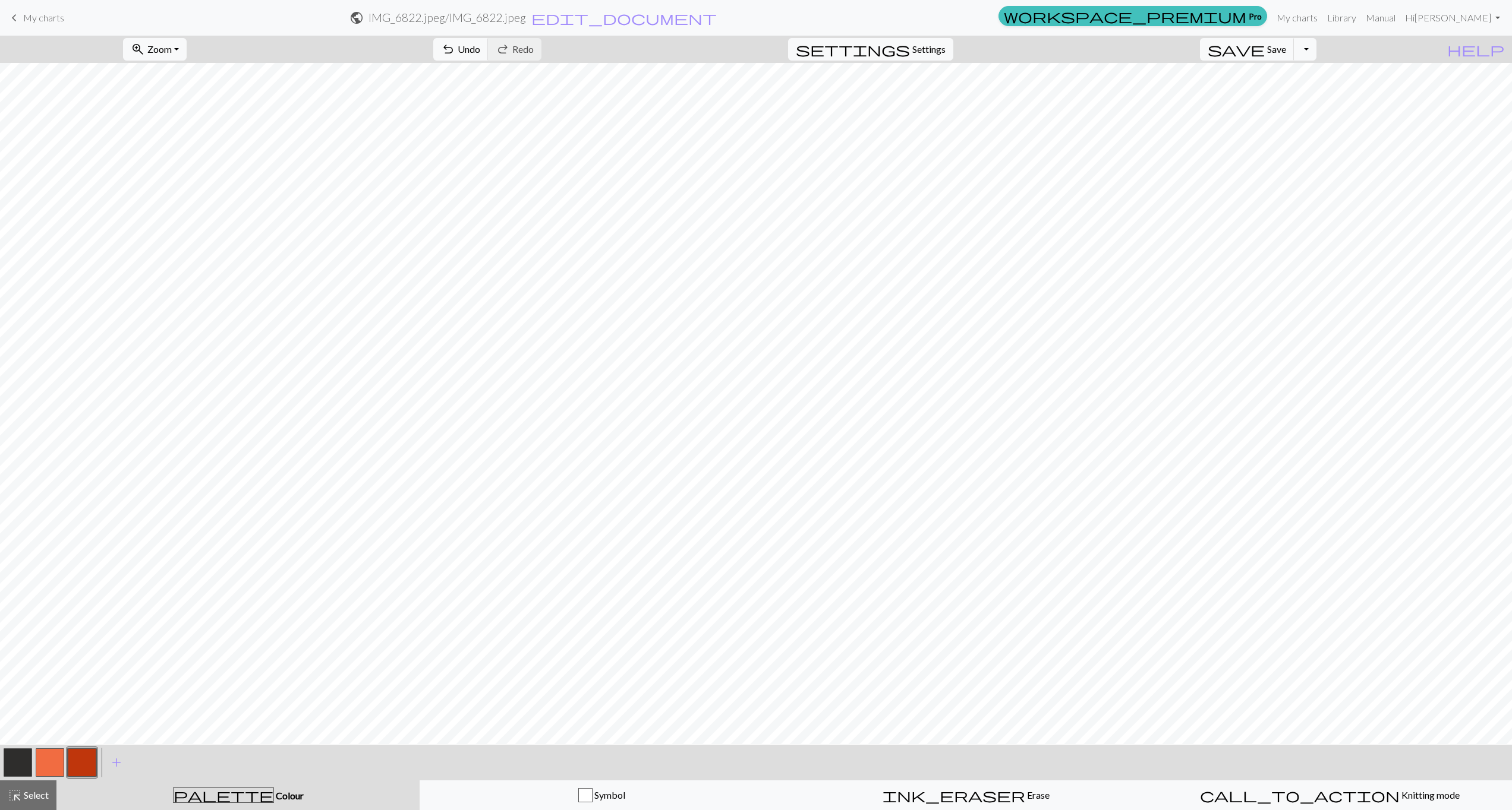
click at [90, 754] on button "button" at bounding box center [81, 763] width 28 height 28
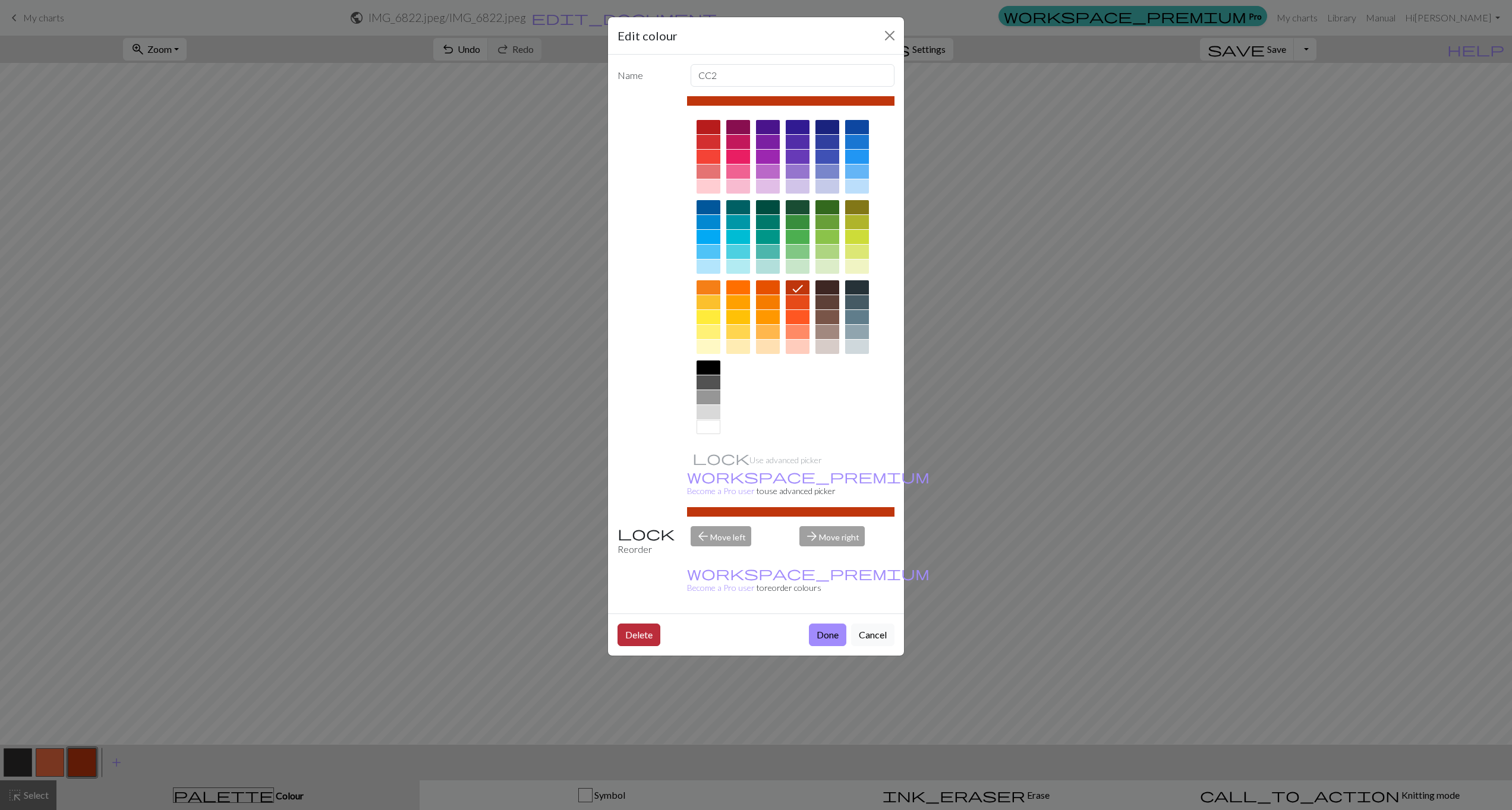
click at [656, 624] on button "Delete" at bounding box center [639, 635] width 43 height 22
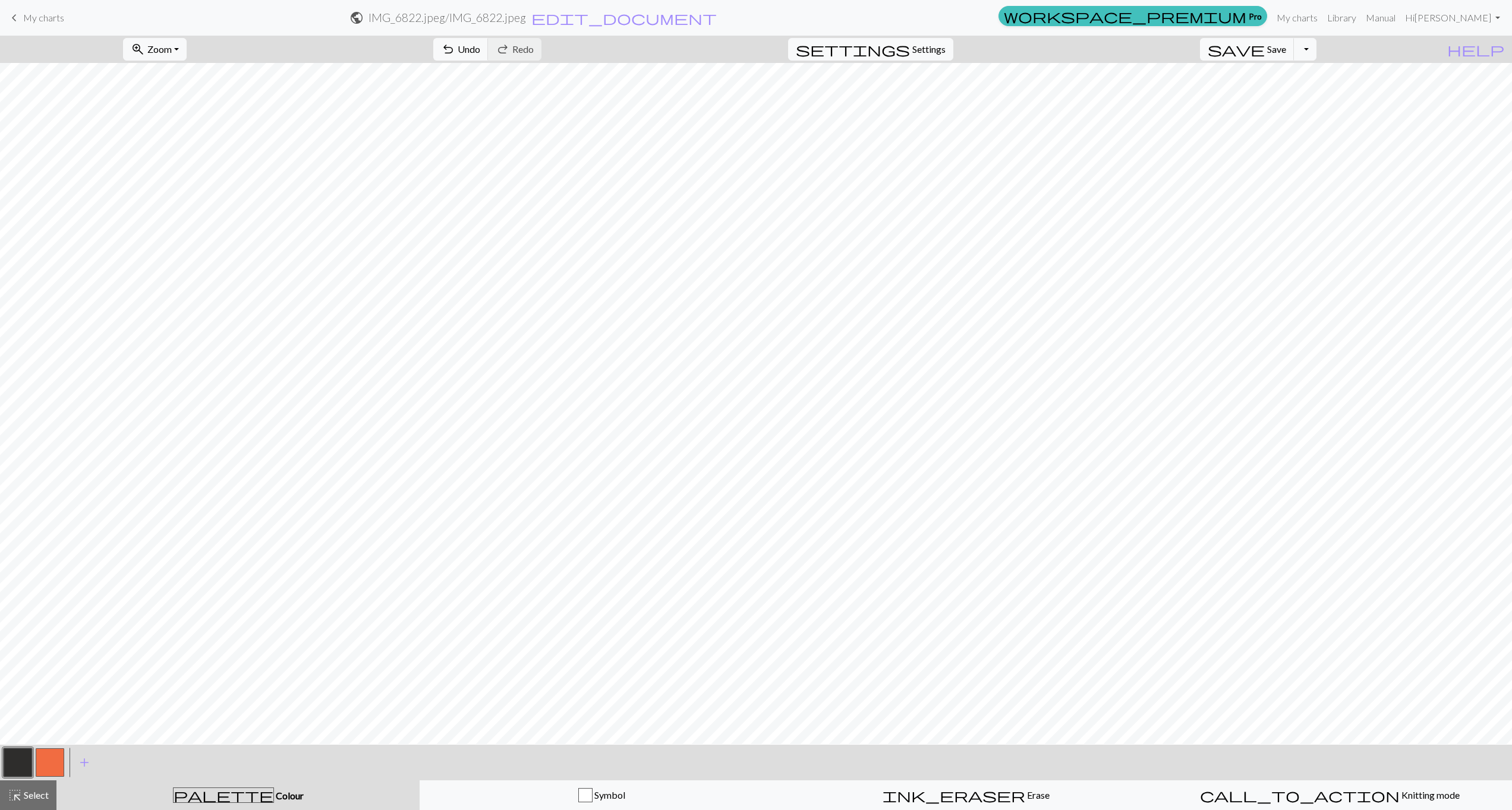
click at [18, 763] on button "button" at bounding box center [18, 763] width 28 height 28
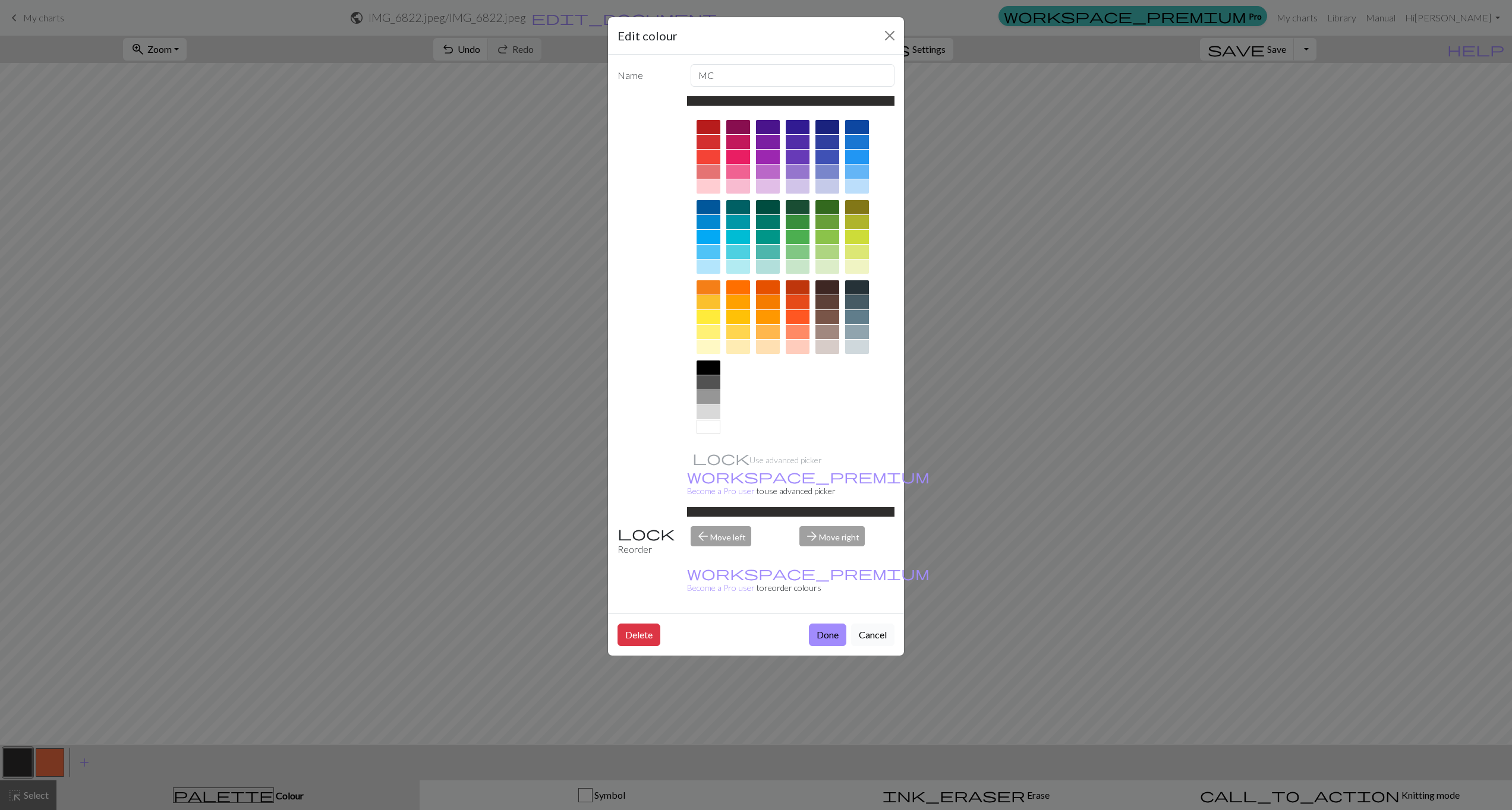
click at [871, 624] on button "Cancel" at bounding box center [872, 635] width 43 height 22
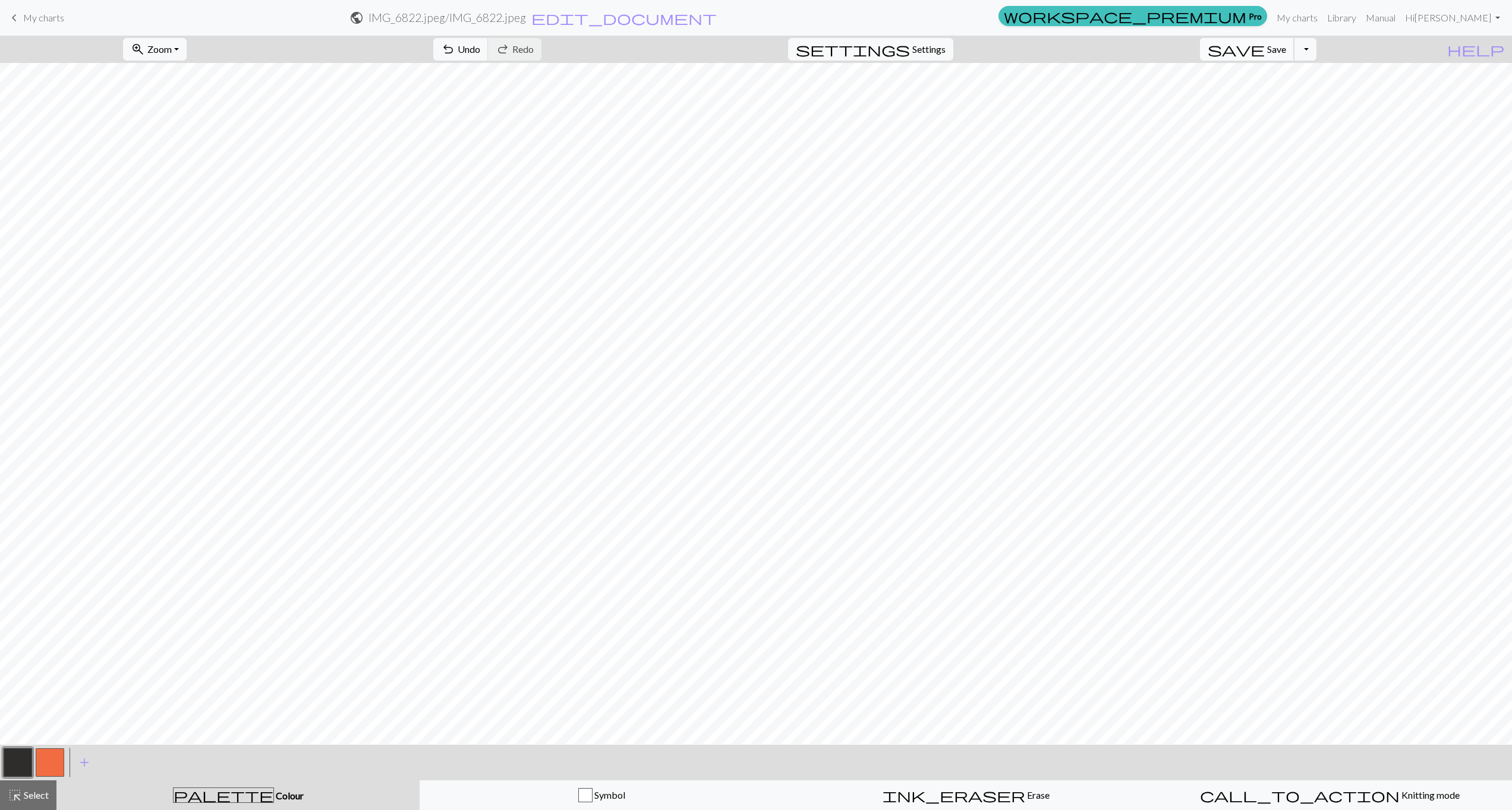
click at [1286, 50] on span "Save" at bounding box center [1276, 49] width 19 height 12
click at [1344, 17] on div "Chart saved" at bounding box center [756, 23] width 1512 height 47
click at [1322, 17] on link "My charts" at bounding box center [1297, 18] width 50 height 24
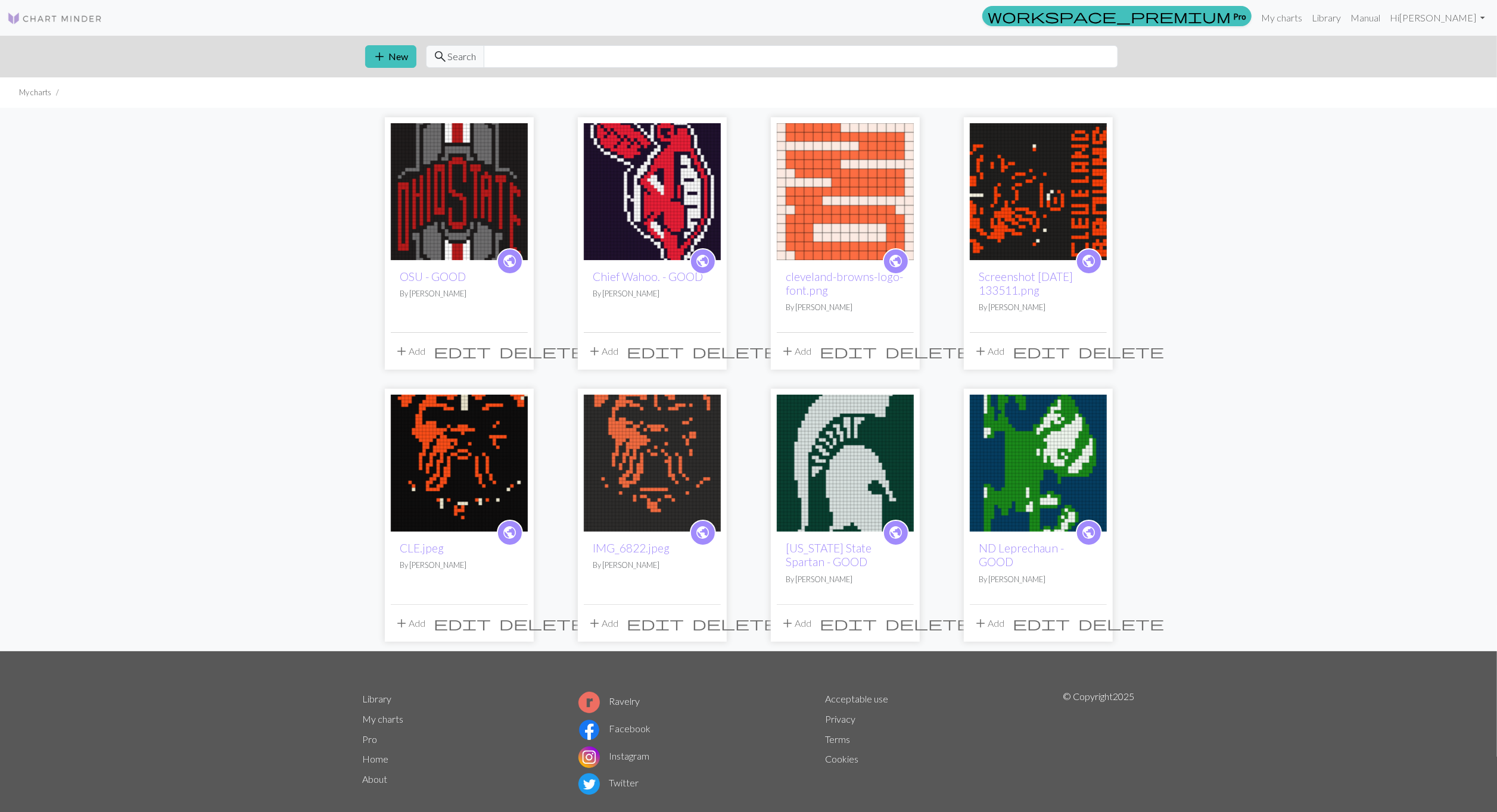
click at [440, 450] on img at bounding box center [459, 463] width 137 height 137
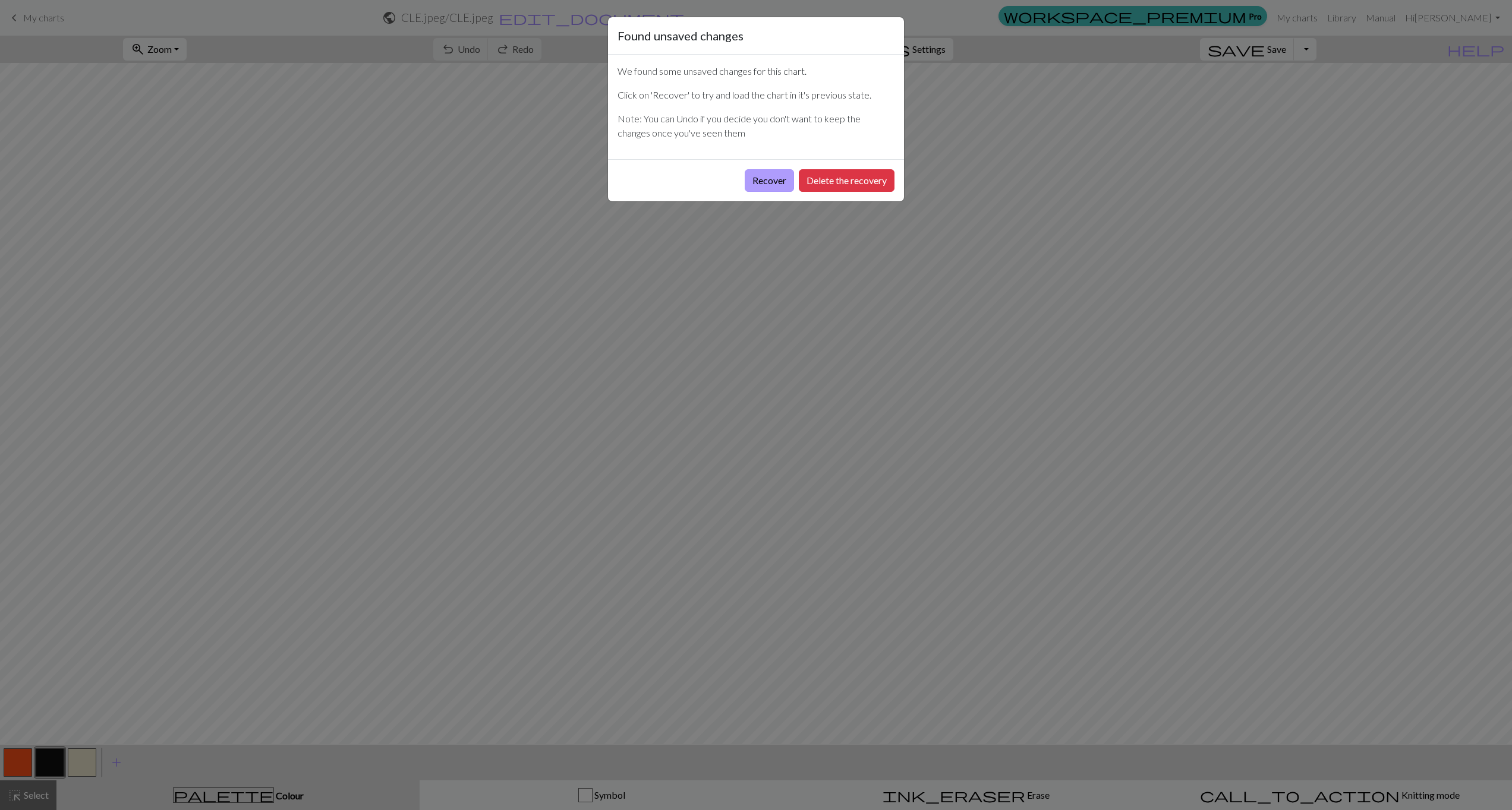
click at [769, 176] on button "Recover" at bounding box center [770, 180] width 50 height 22
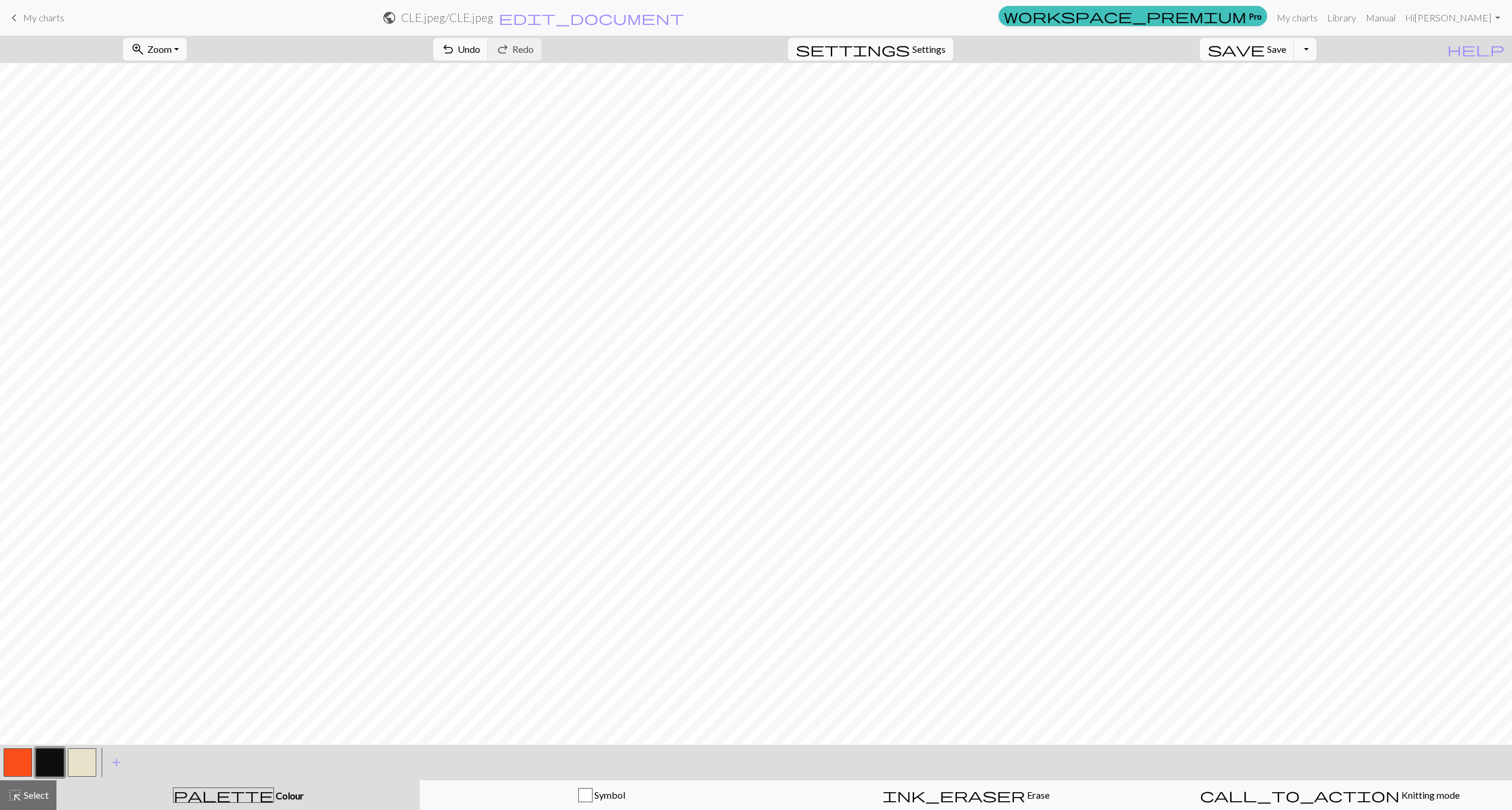
click at [50, 758] on button "button" at bounding box center [50, 763] width 28 height 28
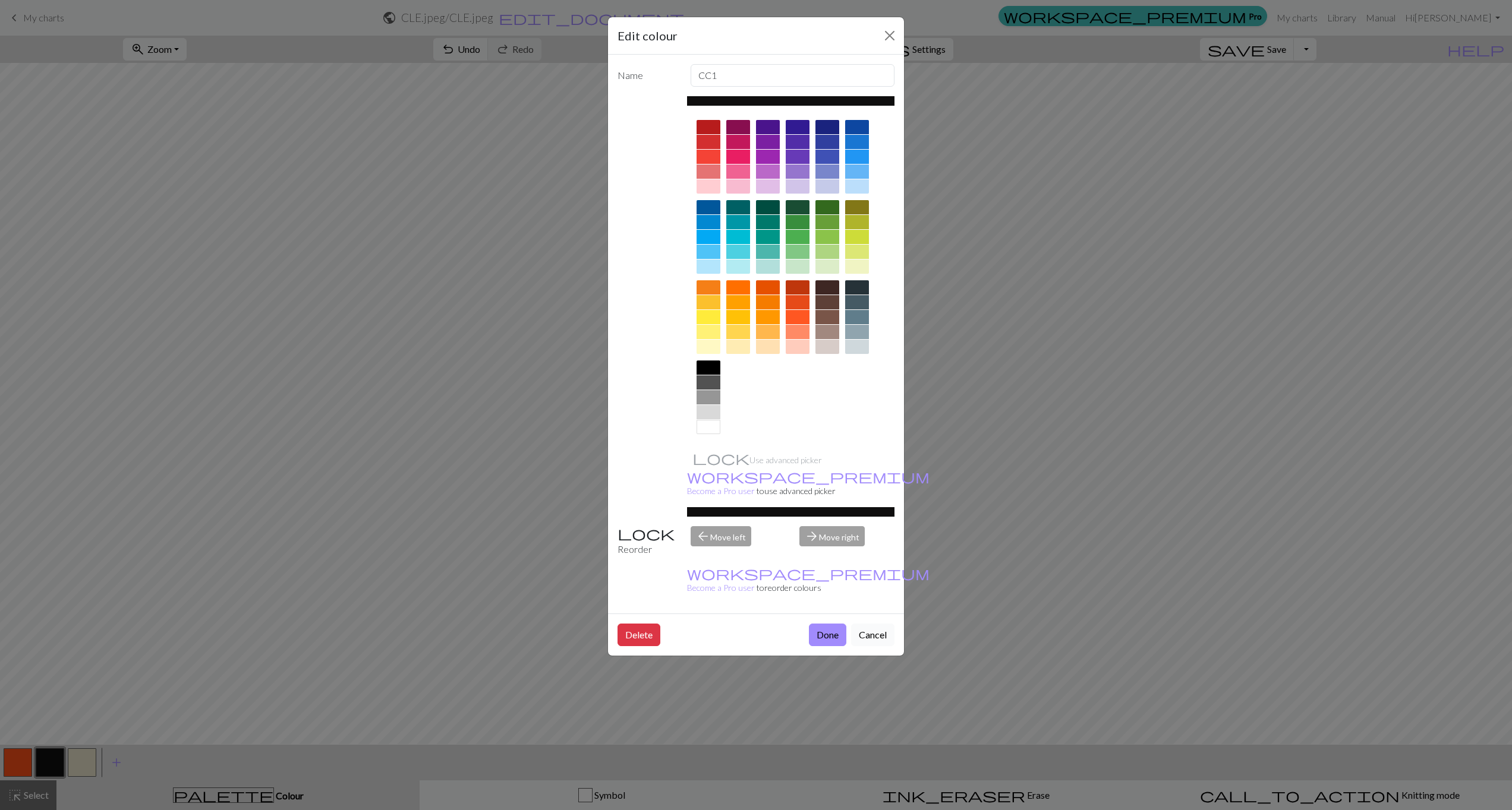
click at [883, 624] on button "Cancel" at bounding box center [872, 635] width 43 height 22
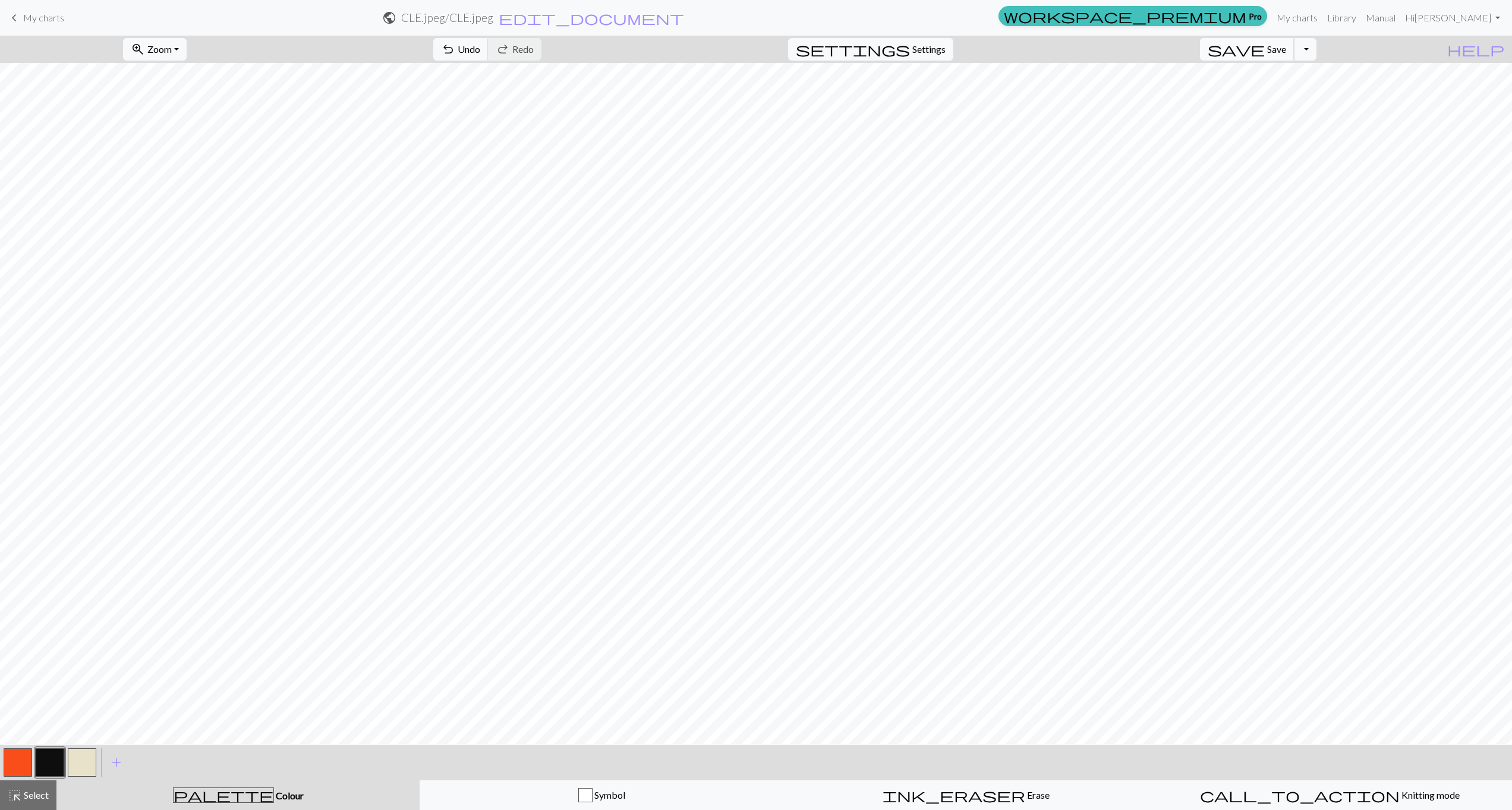
click at [1286, 50] on span "Save" at bounding box center [1276, 49] width 19 height 12
click at [1354, 13] on div "Chart saved" at bounding box center [756, 23] width 1512 height 47
click at [1322, 18] on link "My charts" at bounding box center [1297, 18] width 50 height 24
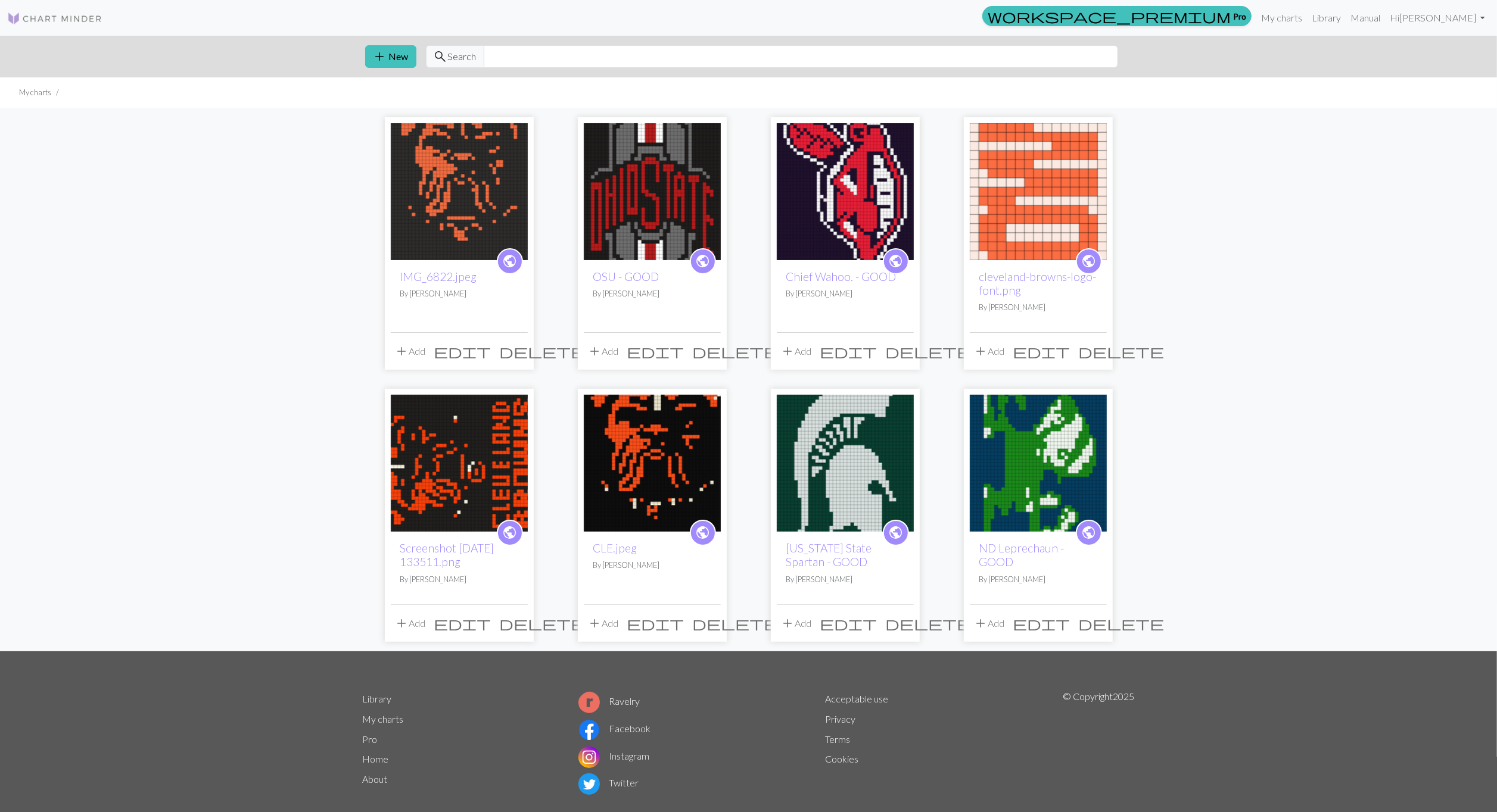
click at [454, 473] on img at bounding box center [459, 463] width 137 height 137
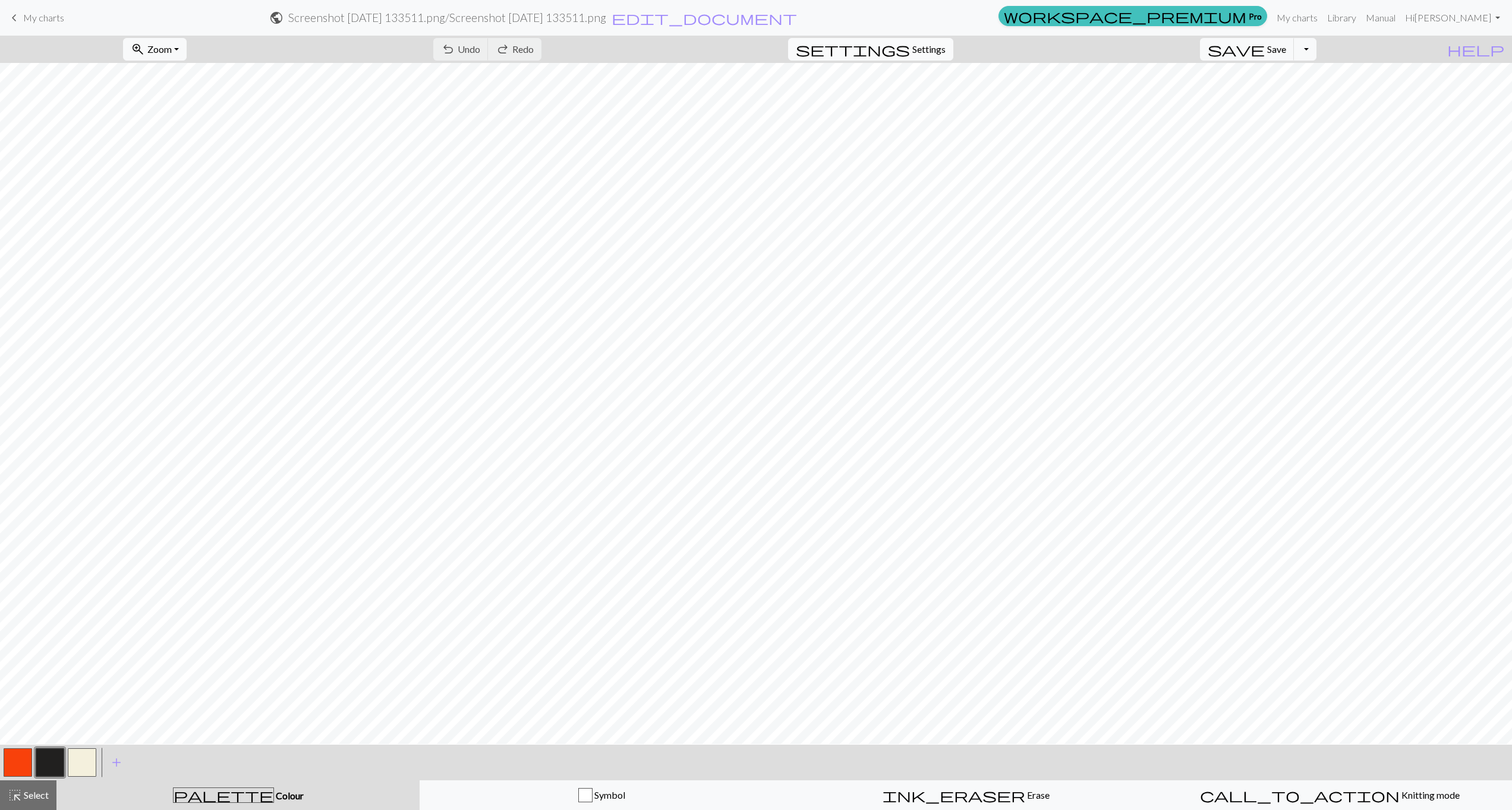
click at [946, 46] on span "Settings" at bounding box center [929, 50] width 34 height 14
select select "superbulky"
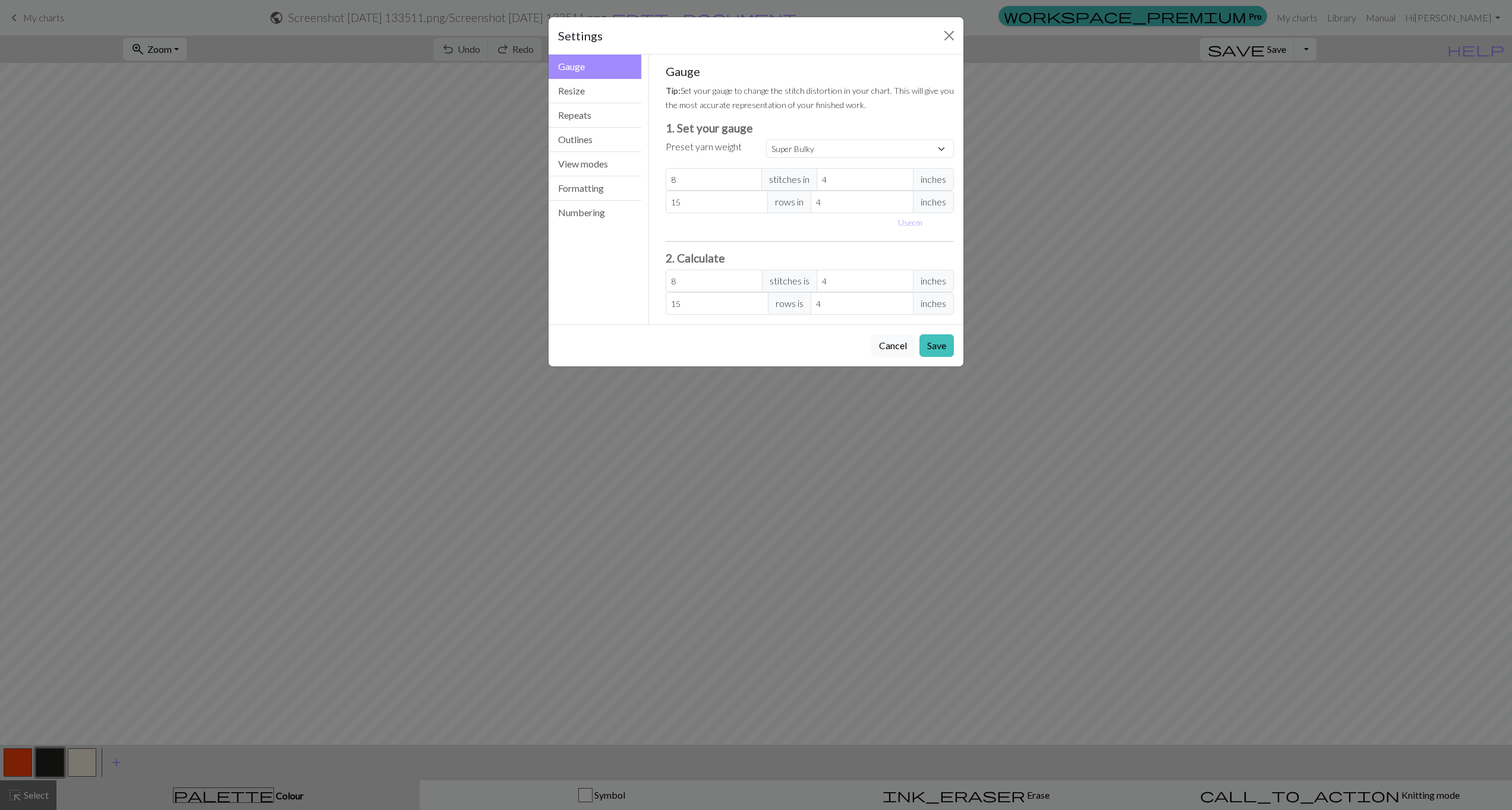
click at [1105, 91] on div "Settings Gauge Gauge Resize Repeats Outlines View modes Formatting Numbering Ga…" at bounding box center [756, 405] width 1512 height 810
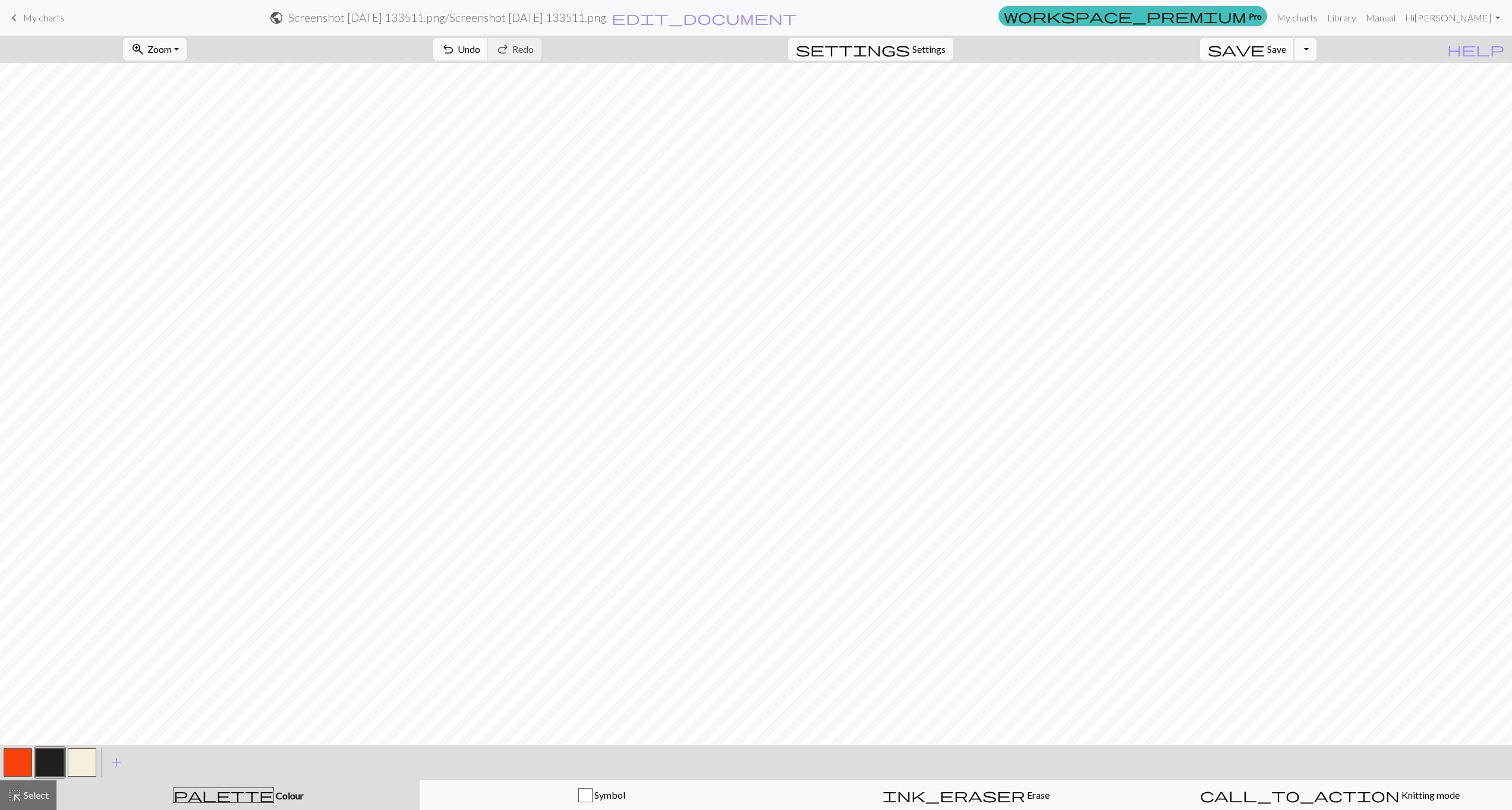
click at [1265, 57] on span "save" at bounding box center [1237, 49] width 57 height 17
click at [1356, 15] on div "Chart saved" at bounding box center [756, 23] width 1512 height 47
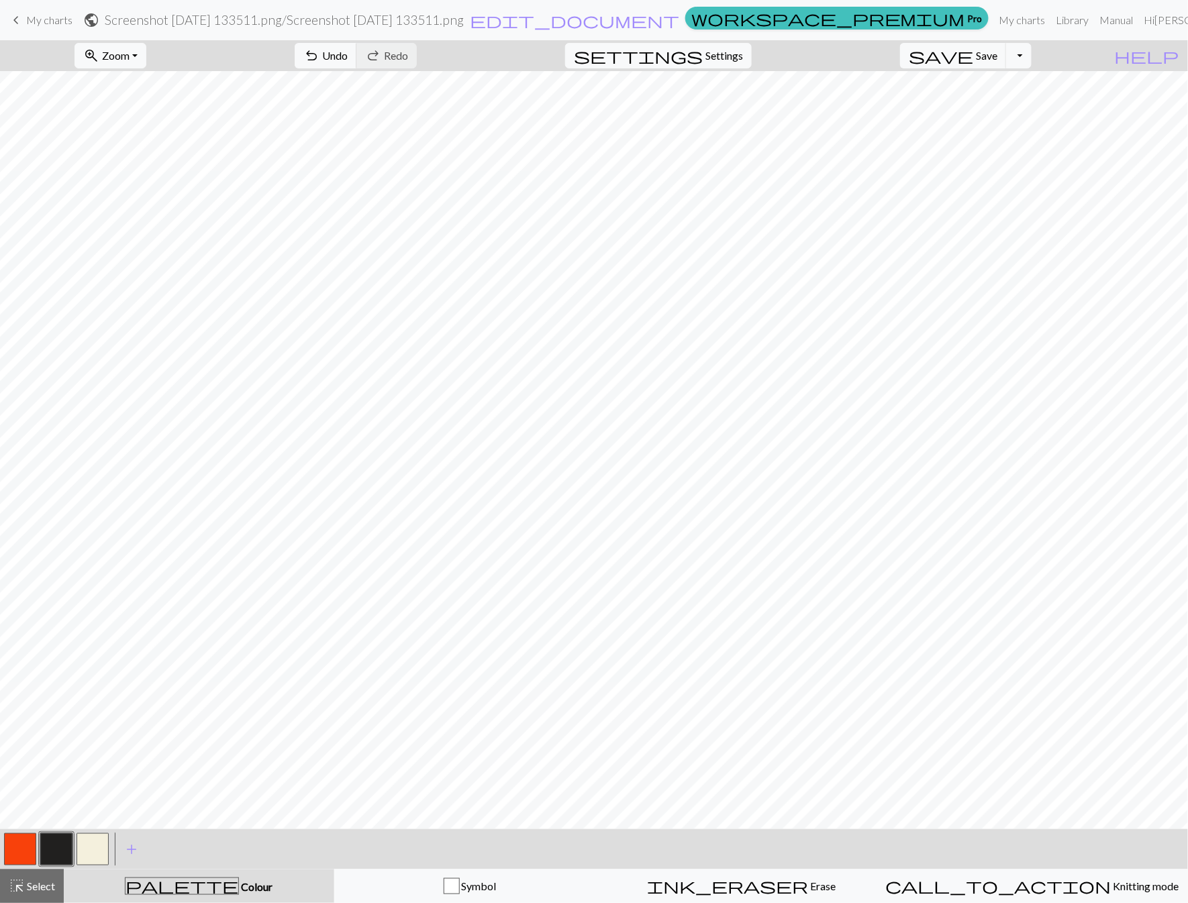
click at [19, 851] on button "button" at bounding box center [20, 849] width 32 height 32
click at [997, 55] on span "Save" at bounding box center [986, 55] width 21 height 13
click at [1002, 24] on div "Chart saved" at bounding box center [594, 26] width 1188 height 53
click at [1009, 21] on link "My charts" at bounding box center [1022, 20] width 57 height 27
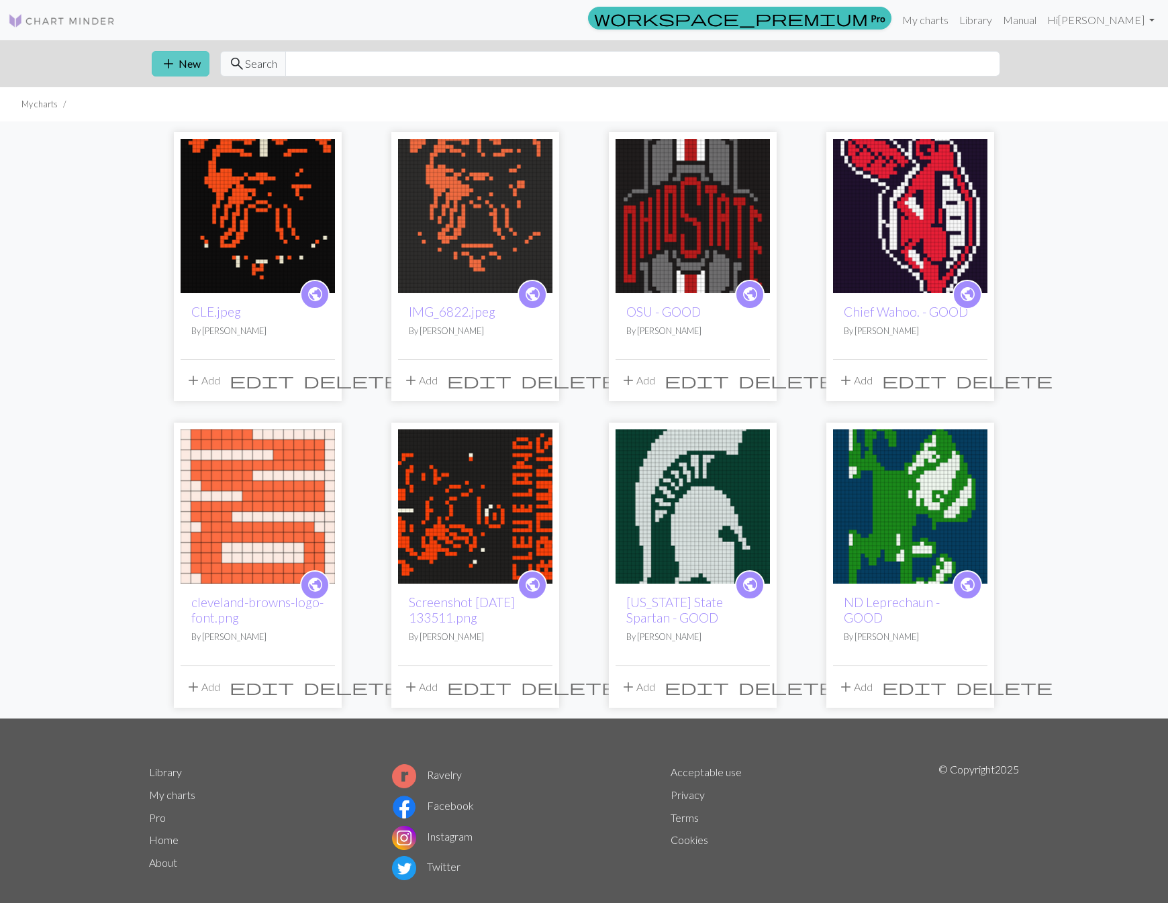
click at [186, 61] on button "add New" at bounding box center [181, 63] width 58 height 25
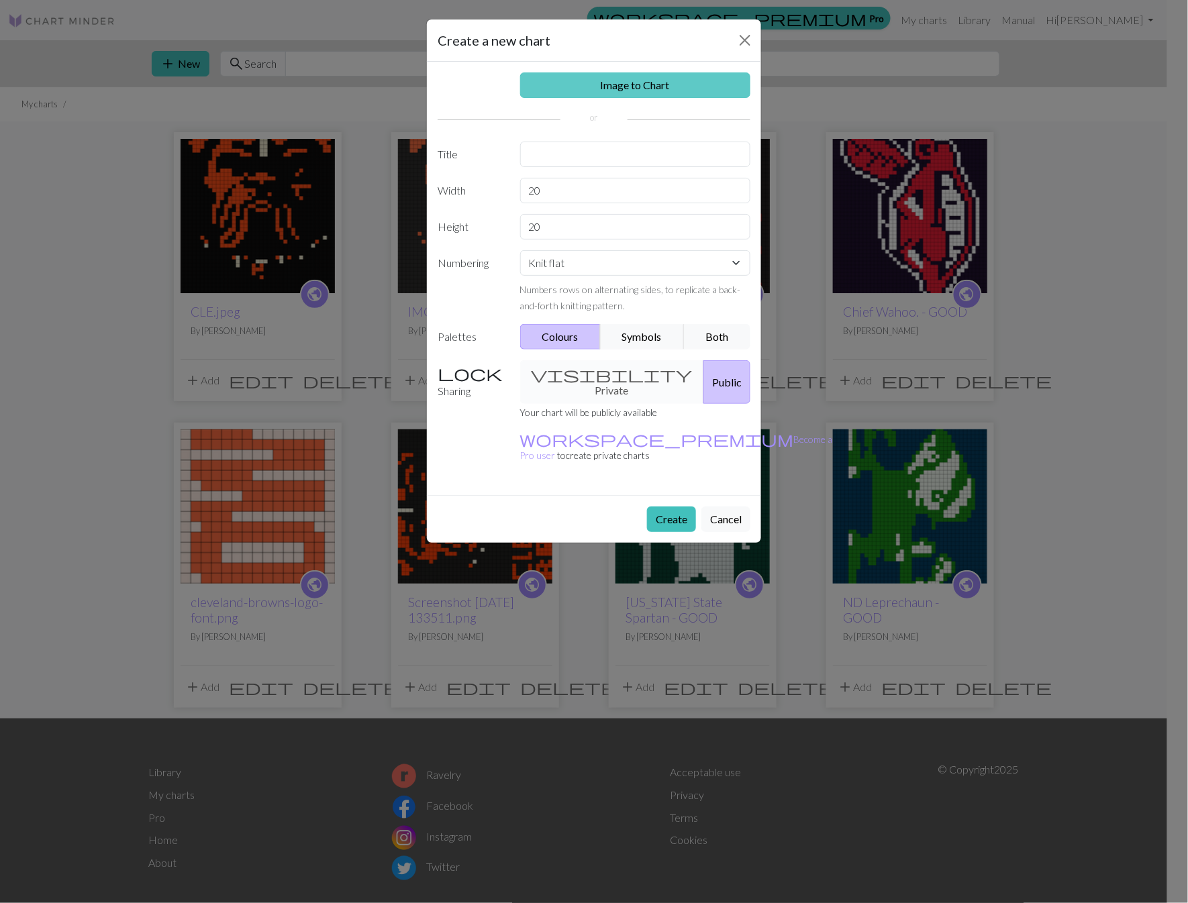
click at [635, 82] on link "Image to Chart" at bounding box center [635, 84] width 231 height 25
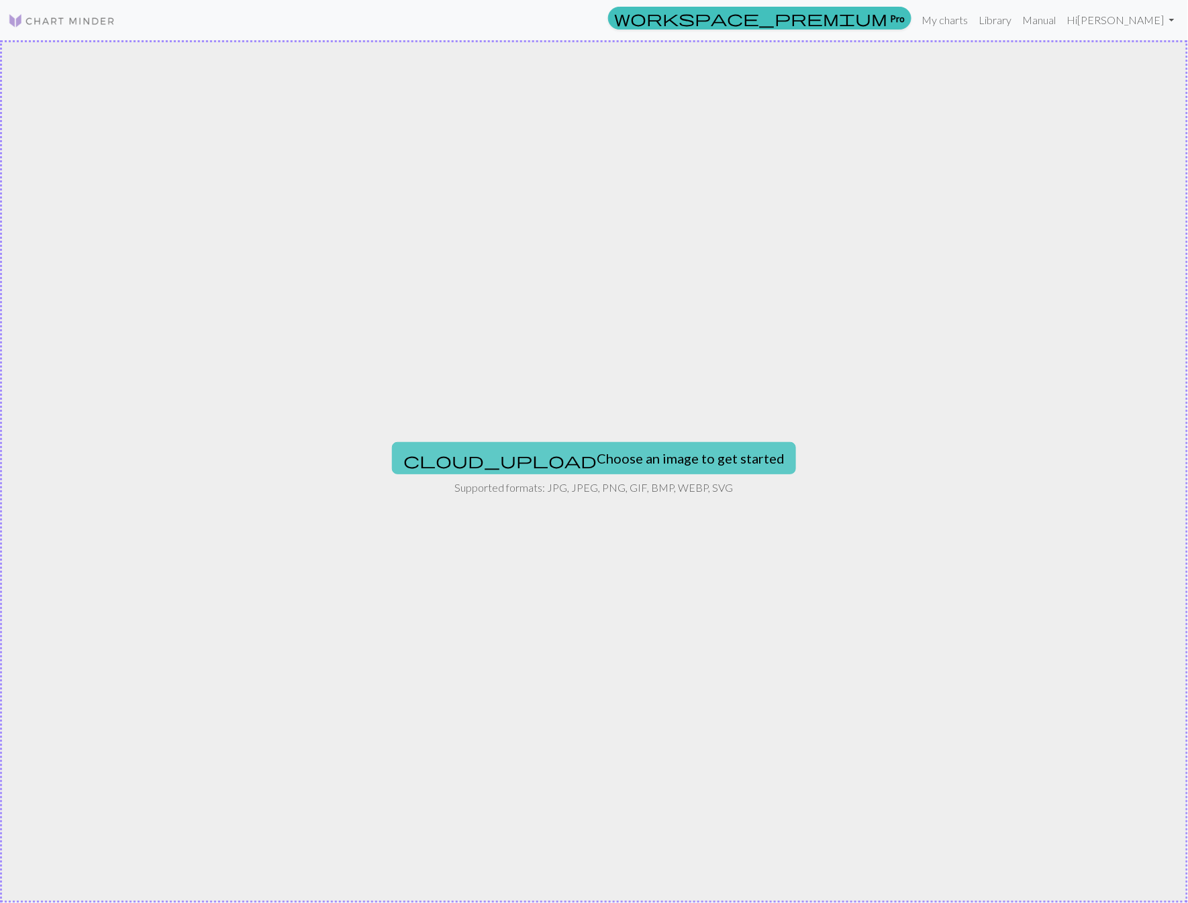
click at [572, 456] on button "cloud_upload Choose an image to get started" at bounding box center [594, 458] width 404 height 32
